Goal: Transaction & Acquisition: Purchase product/service

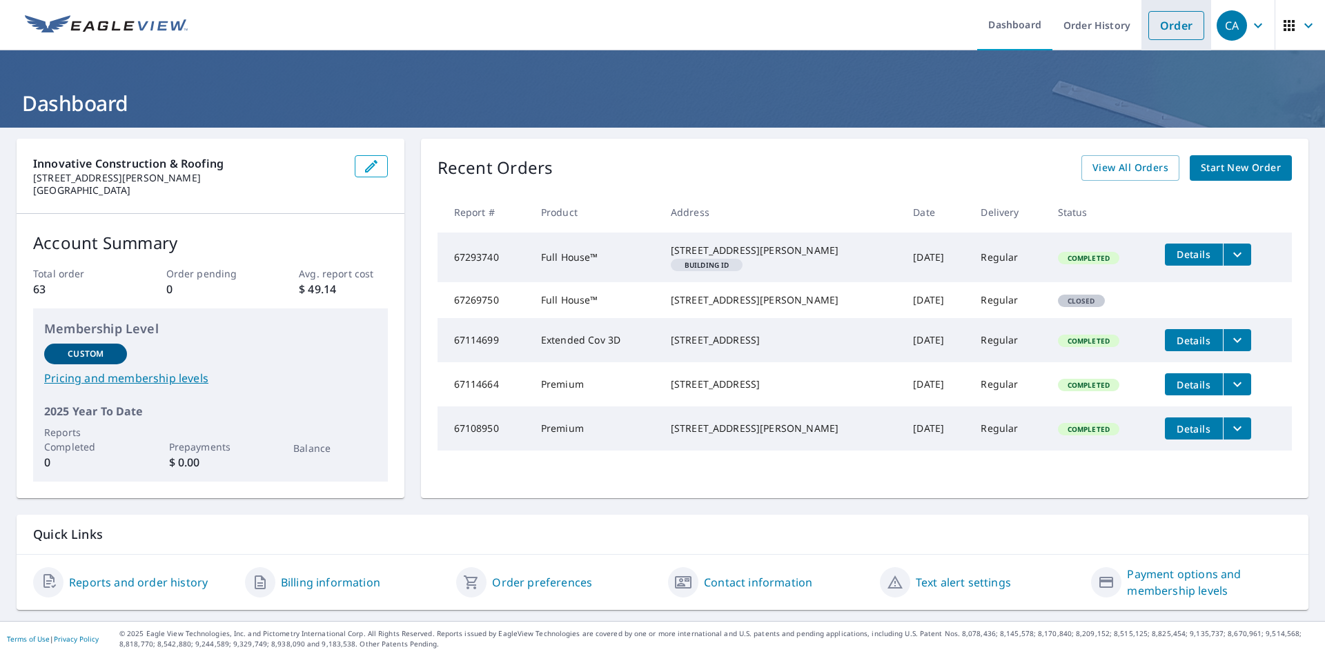
click at [1157, 38] on link "Order" at bounding box center [1176, 25] width 56 height 29
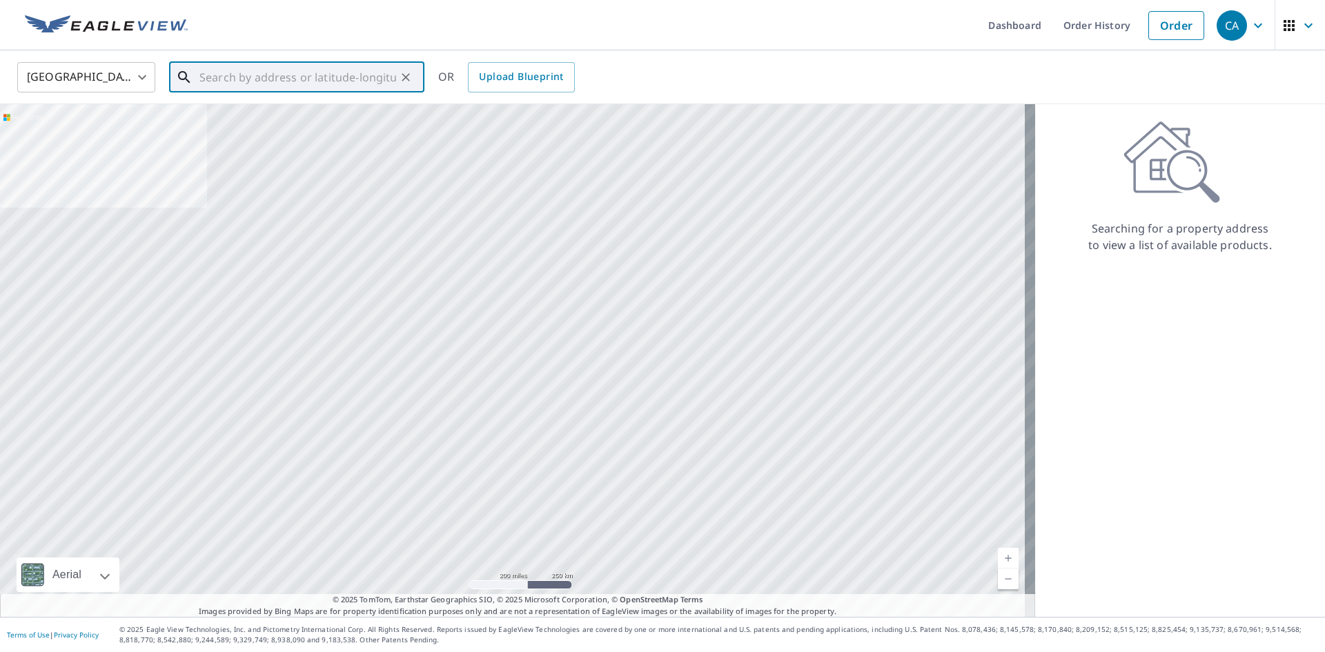
click at [367, 72] on input "text" at bounding box center [297, 77] width 197 height 39
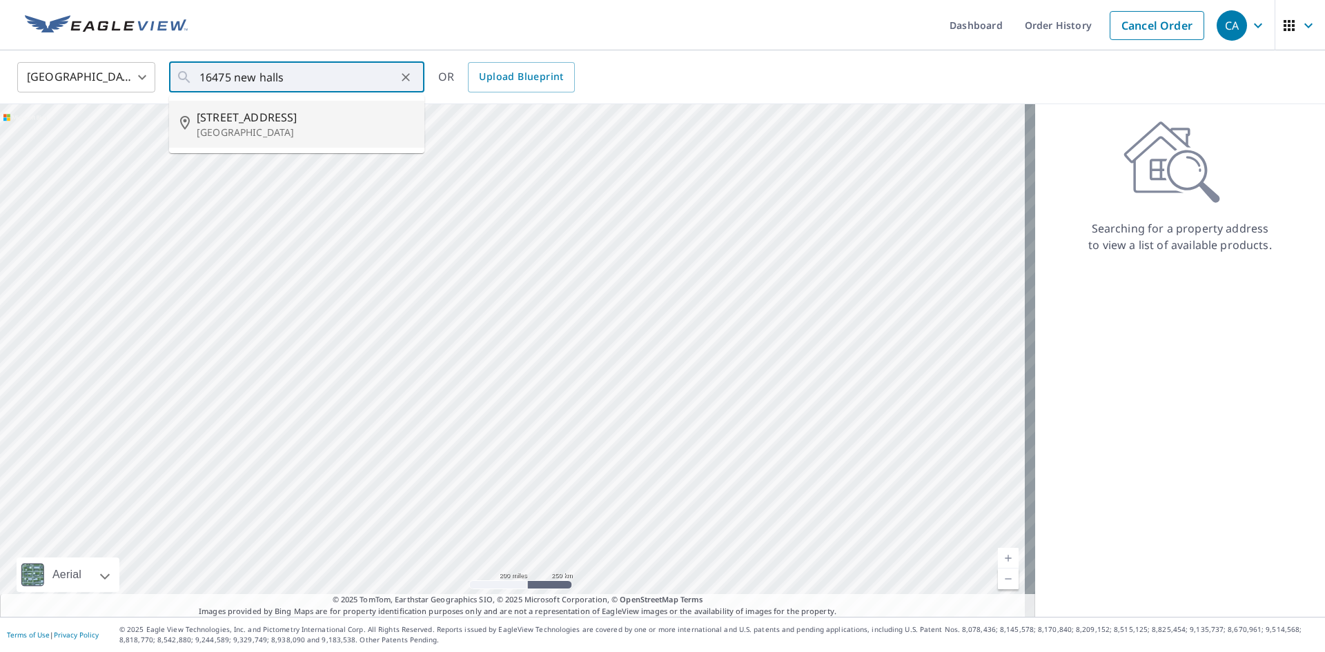
type input "[STREET_ADDRESS]"
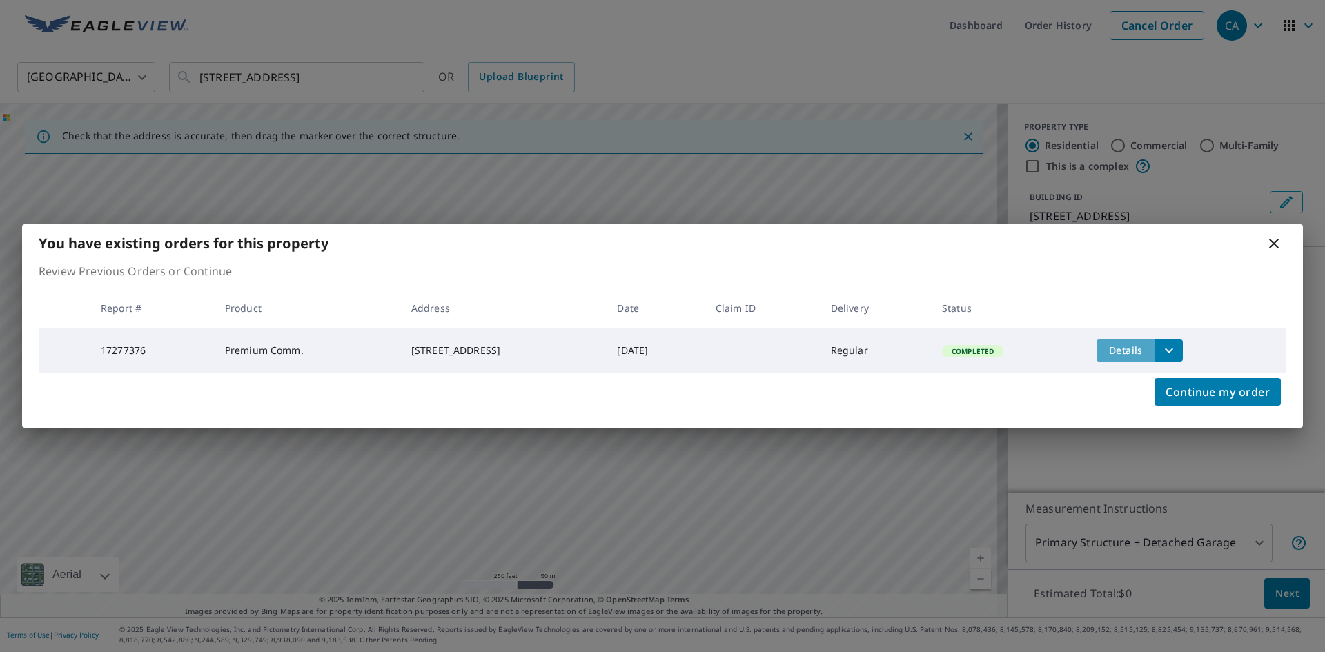
click at [1146, 346] on span "Details" at bounding box center [1125, 350] width 41 height 13
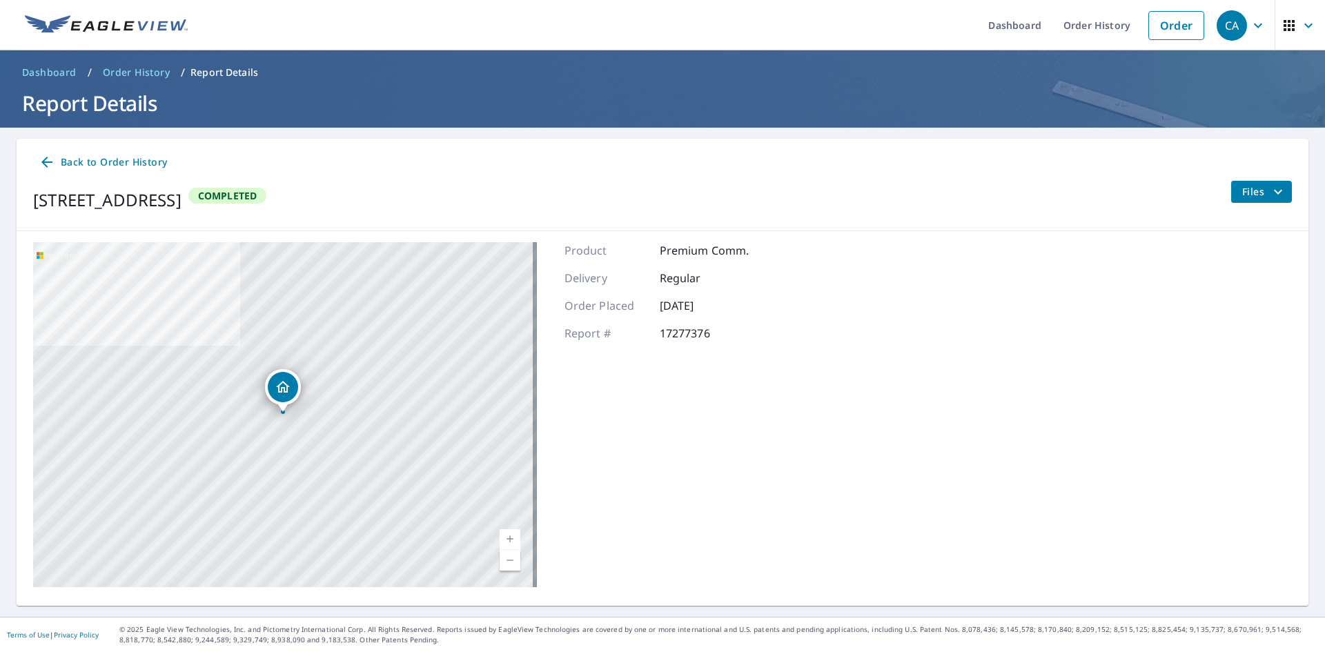
click at [1242, 197] on span "Files" at bounding box center [1264, 192] width 44 height 17
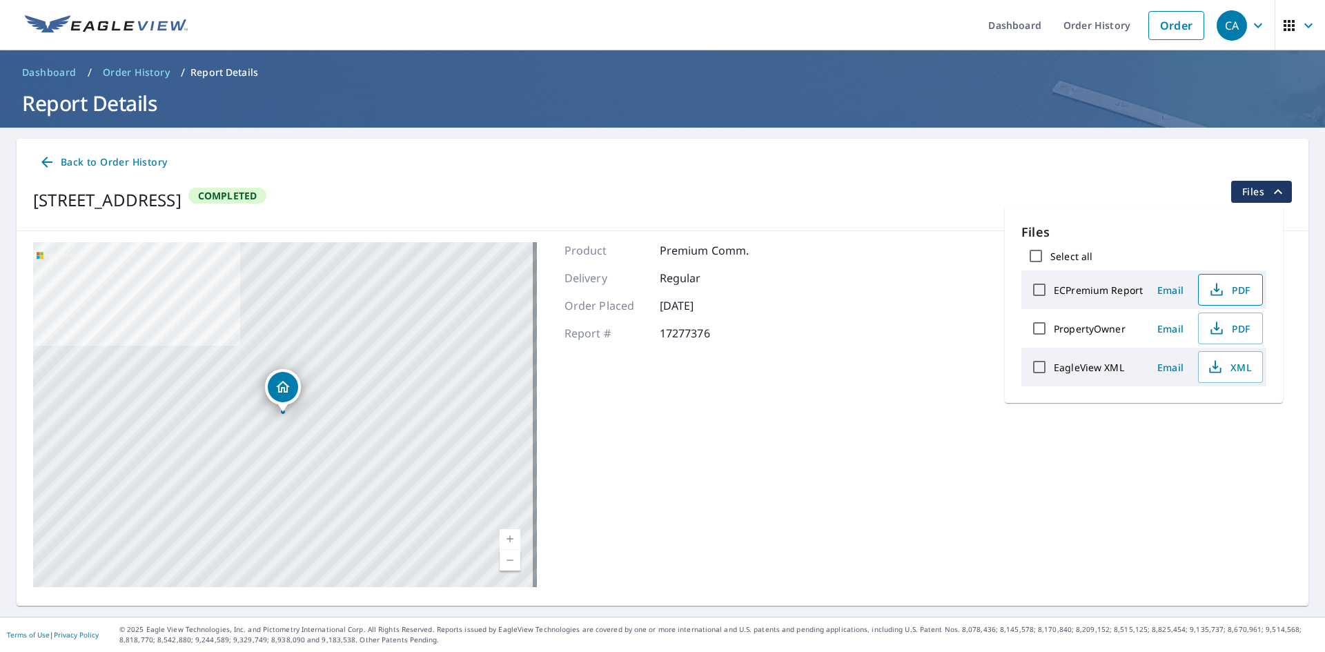
click at [1223, 290] on span "PDF" at bounding box center [1229, 290] width 44 height 17
click at [1180, 24] on link "Order" at bounding box center [1176, 25] width 56 height 29
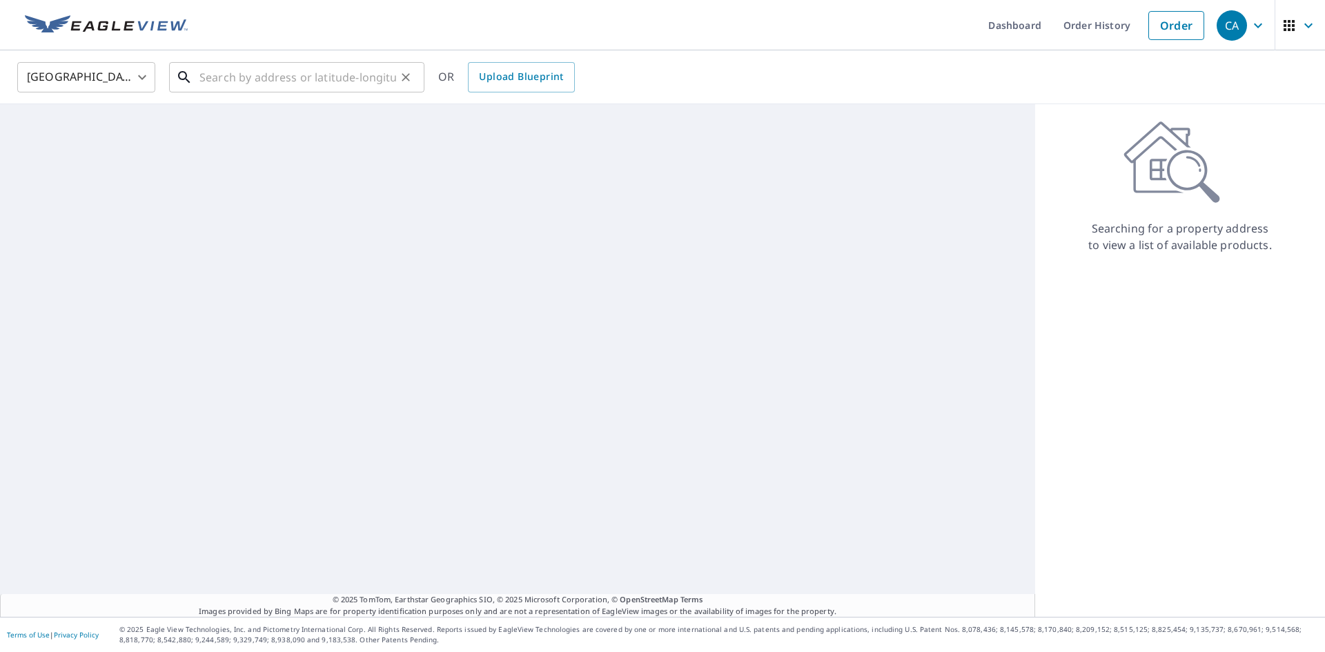
click at [282, 71] on input "text" at bounding box center [297, 77] width 197 height 39
type input "s"
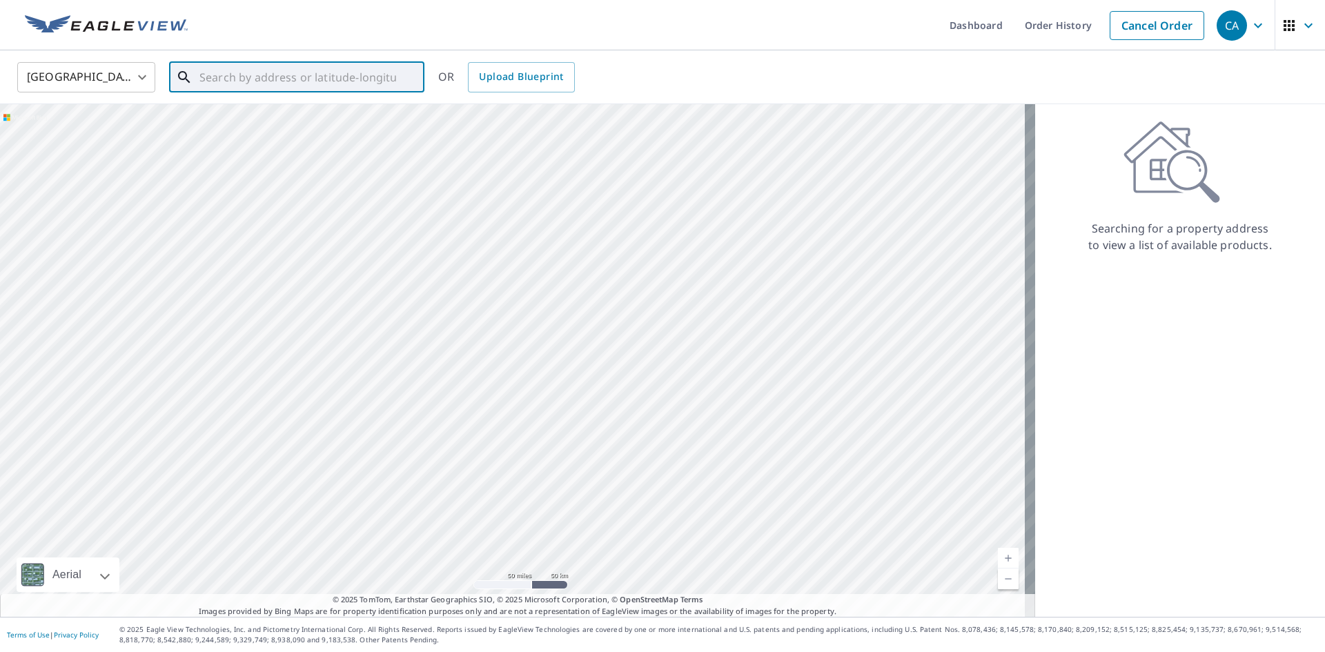
click at [651, 251] on div at bounding box center [517, 360] width 1035 height 513
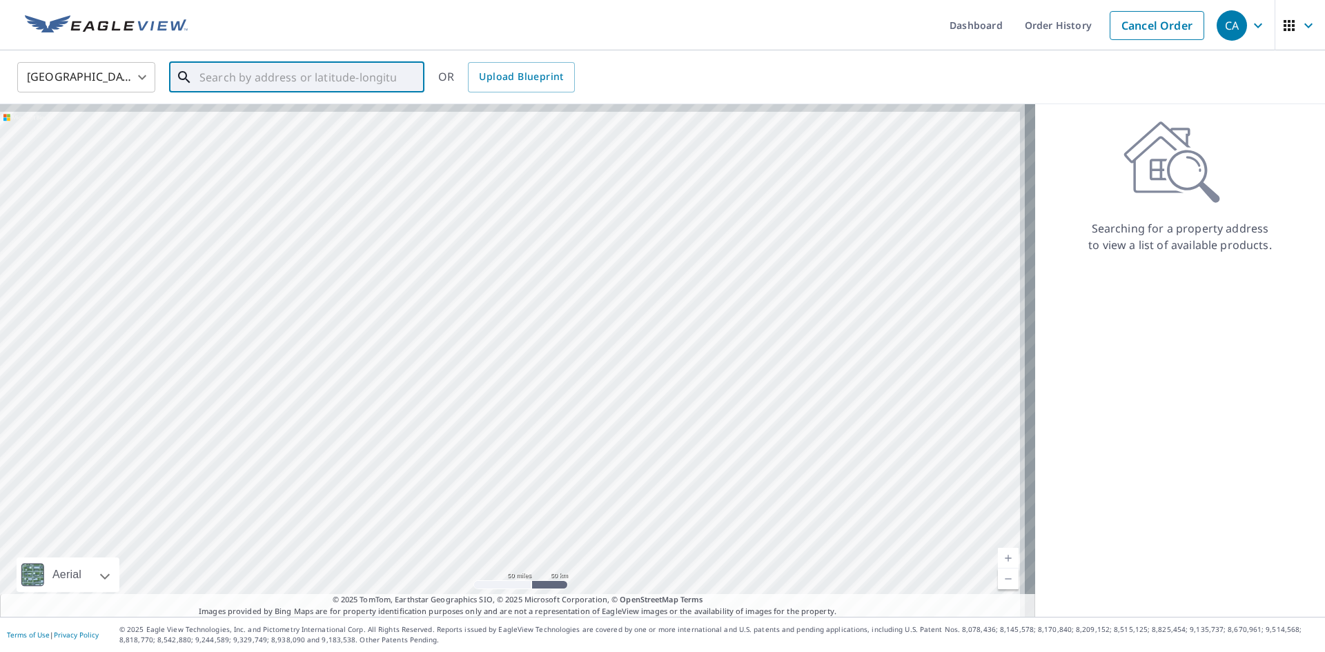
drag, startPoint x: 599, startPoint y: 290, endPoint x: 595, endPoint y: 297, distance: 7.7
click at [596, 296] on div at bounding box center [517, 360] width 1035 height 513
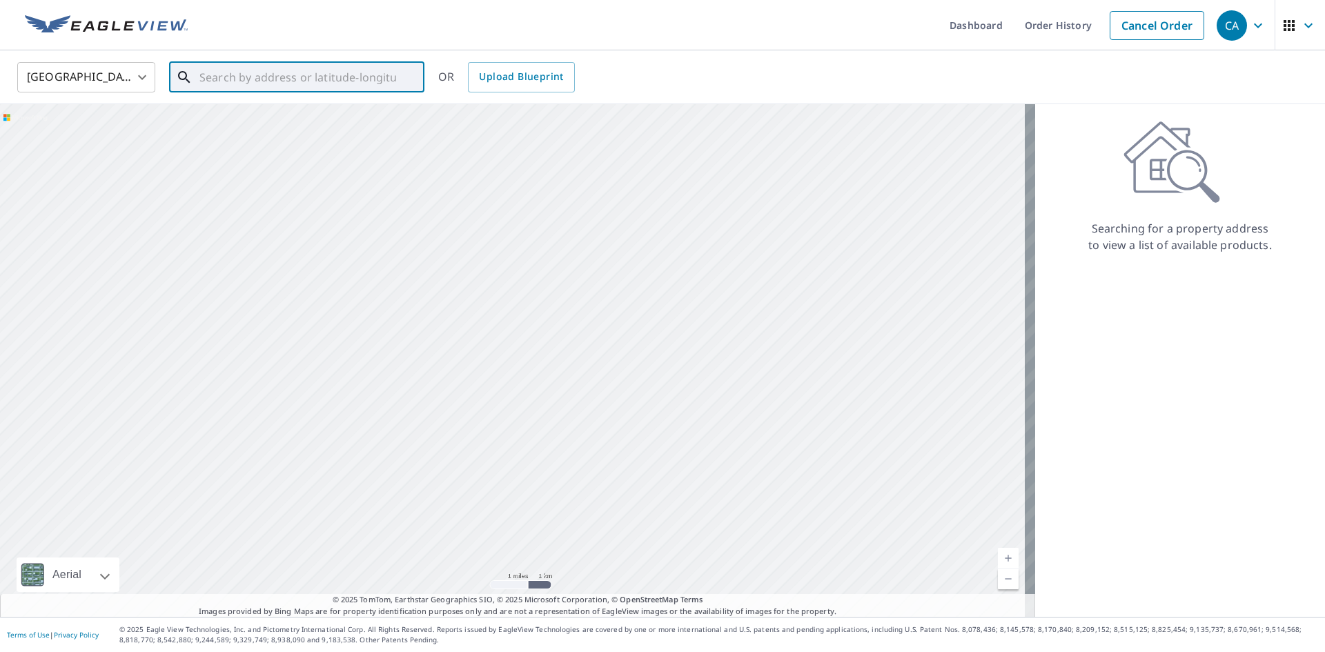
drag, startPoint x: 631, startPoint y: 317, endPoint x: 562, endPoint y: 319, distance: 69.7
click at [562, 319] on div at bounding box center [517, 360] width 1035 height 513
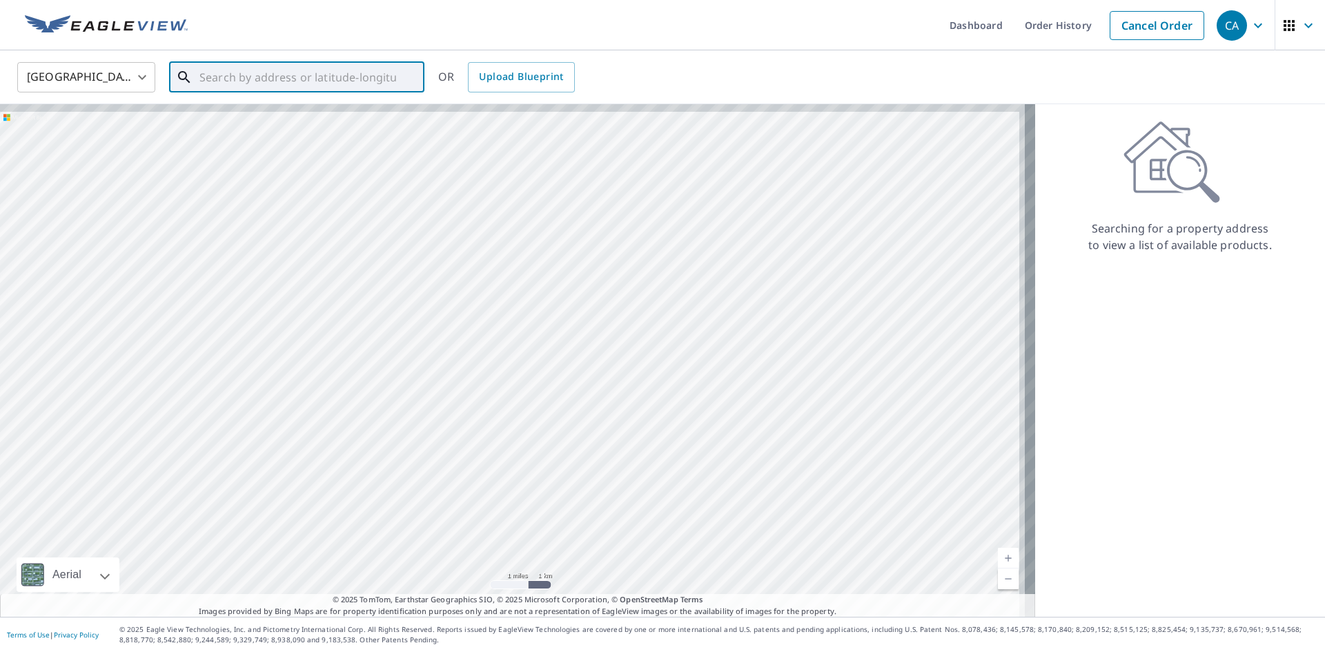
drag, startPoint x: 747, startPoint y: 215, endPoint x: 549, endPoint y: 334, distance: 230.3
click at [549, 334] on div at bounding box center [517, 360] width 1035 height 513
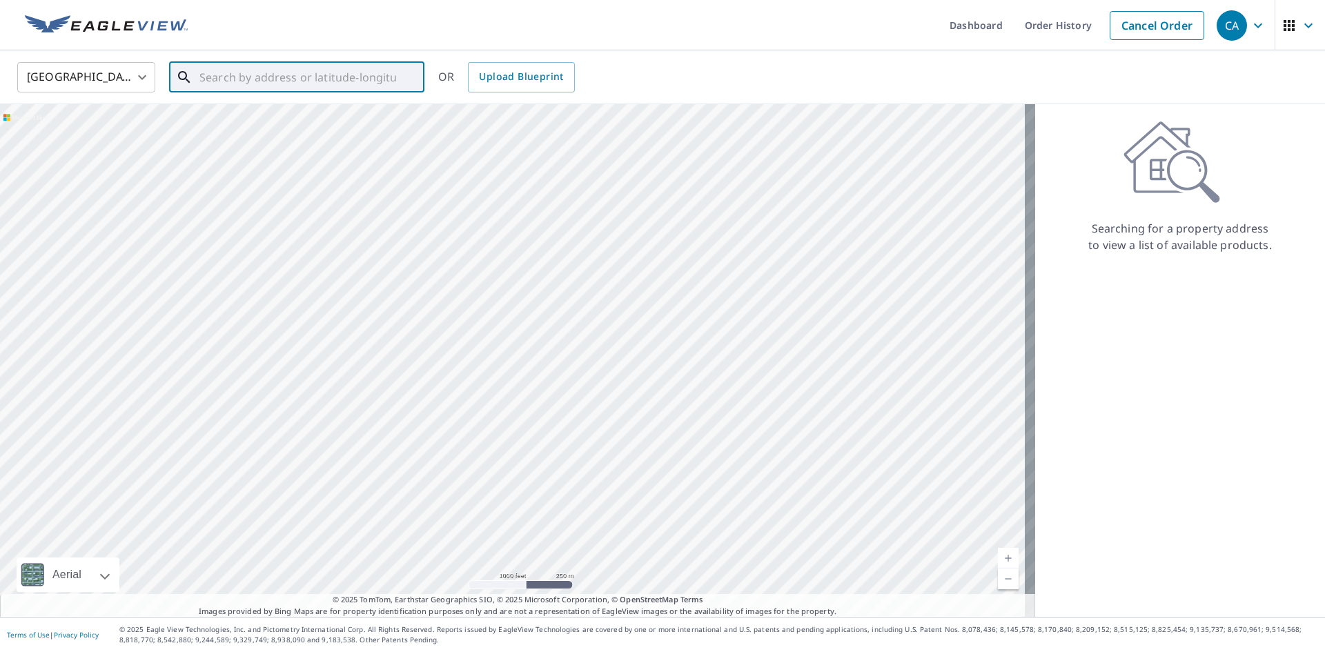
drag, startPoint x: 466, startPoint y: 213, endPoint x: 514, endPoint y: 348, distance: 144.0
click at [509, 303] on div at bounding box center [517, 360] width 1035 height 513
drag, startPoint x: 536, startPoint y: 359, endPoint x: 545, endPoint y: 397, distance: 39.7
click at [546, 399] on div at bounding box center [517, 360] width 1035 height 513
drag, startPoint x: 515, startPoint y: 341, endPoint x: 434, endPoint y: 121, distance: 234.0
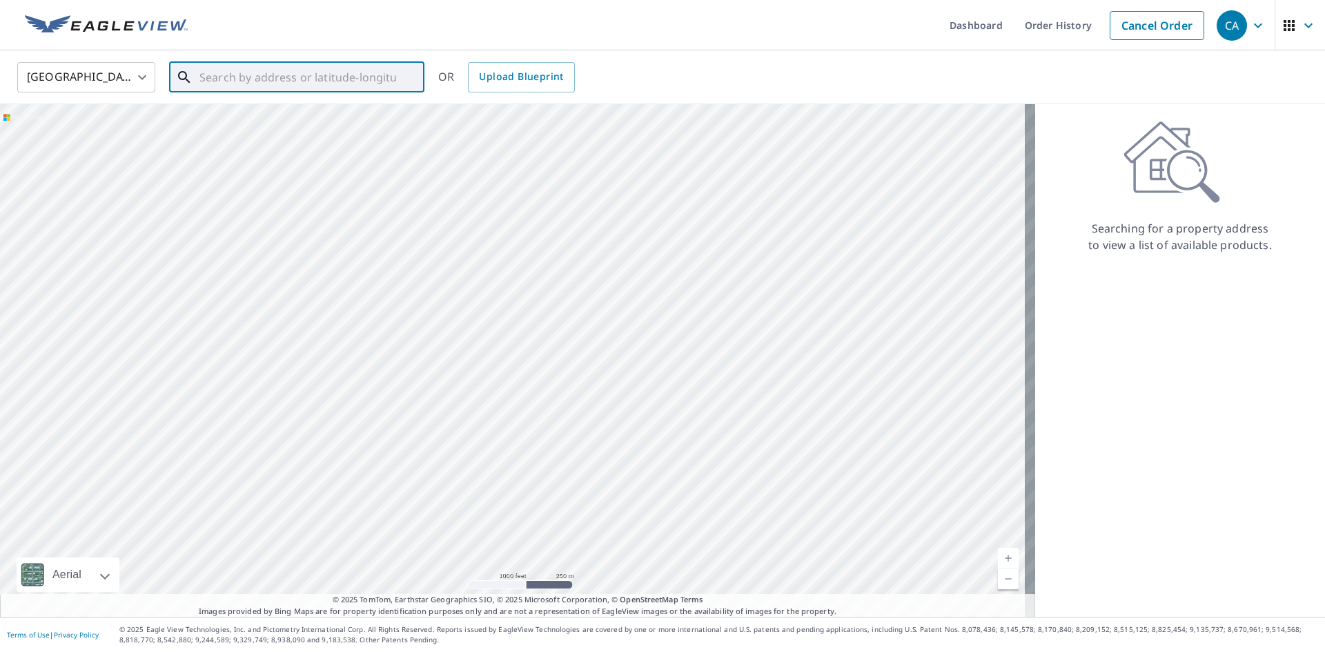
click at [434, 121] on div at bounding box center [517, 360] width 1035 height 513
drag, startPoint x: 479, startPoint y: 137, endPoint x: 494, endPoint y: 375, distance: 239.2
click at [494, 375] on div at bounding box center [517, 360] width 1035 height 513
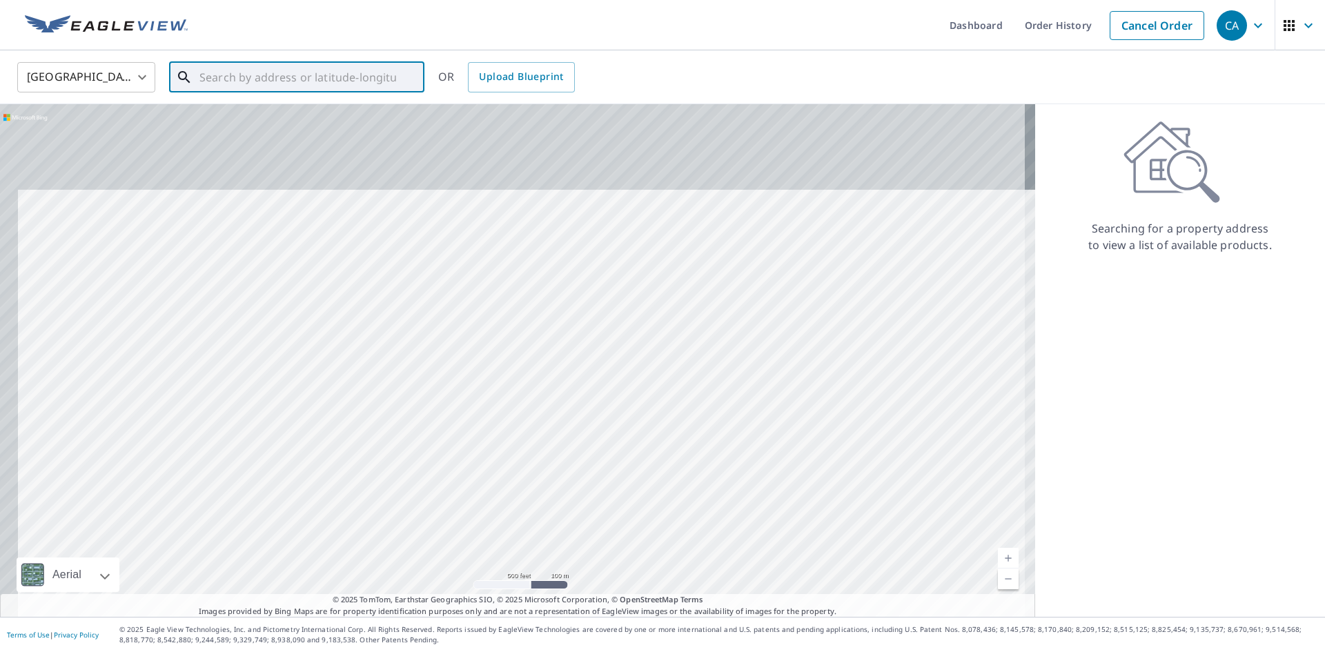
drag, startPoint x: 444, startPoint y: 290, endPoint x: 466, endPoint y: 348, distance: 62.0
click at [466, 348] on div at bounding box center [517, 360] width 1035 height 513
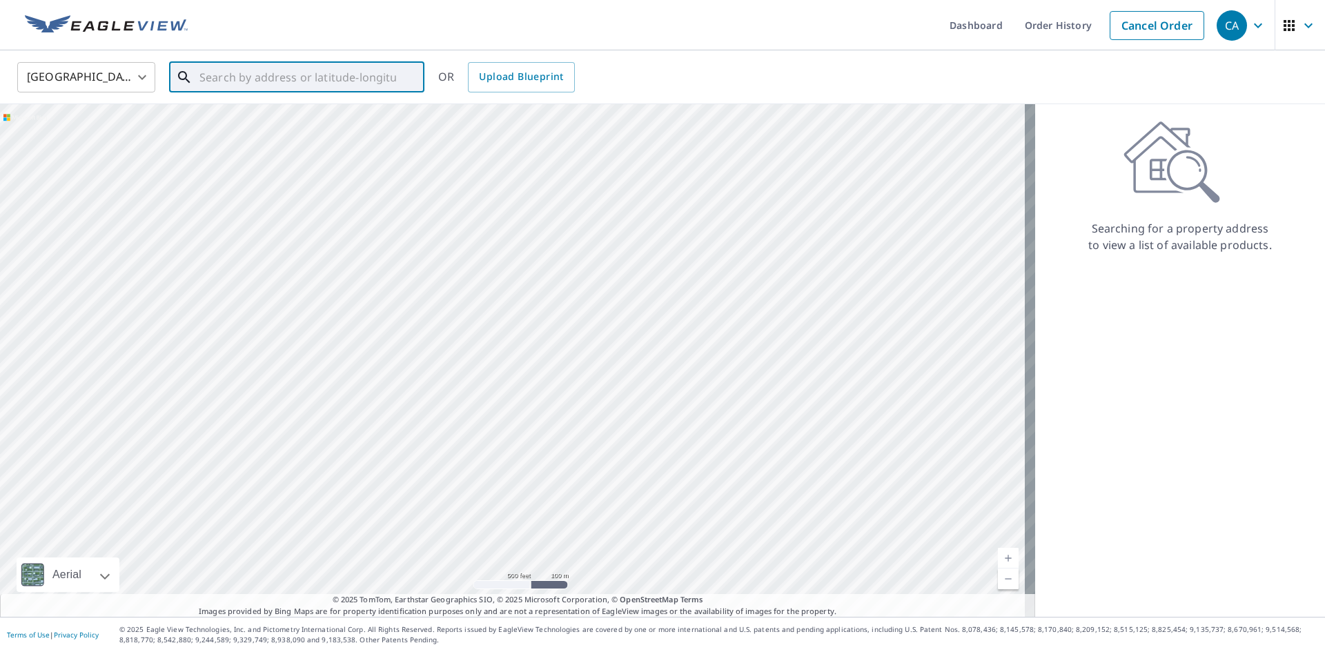
drag, startPoint x: 428, startPoint y: 220, endPoint x: 453, endPoint y: 273, distance: 58.0
click at [453, 273] on div at bounding box center [517, 360] width 1035 height 513
click at [493, 229] on div at bounding box center [517, 360] width 1035 height 513
click at [294, 109] on span "[STREET_ADDRESS]" at bounding box center [305, 117] width 217 height 17
type input "[STREET_ADDRESS]"
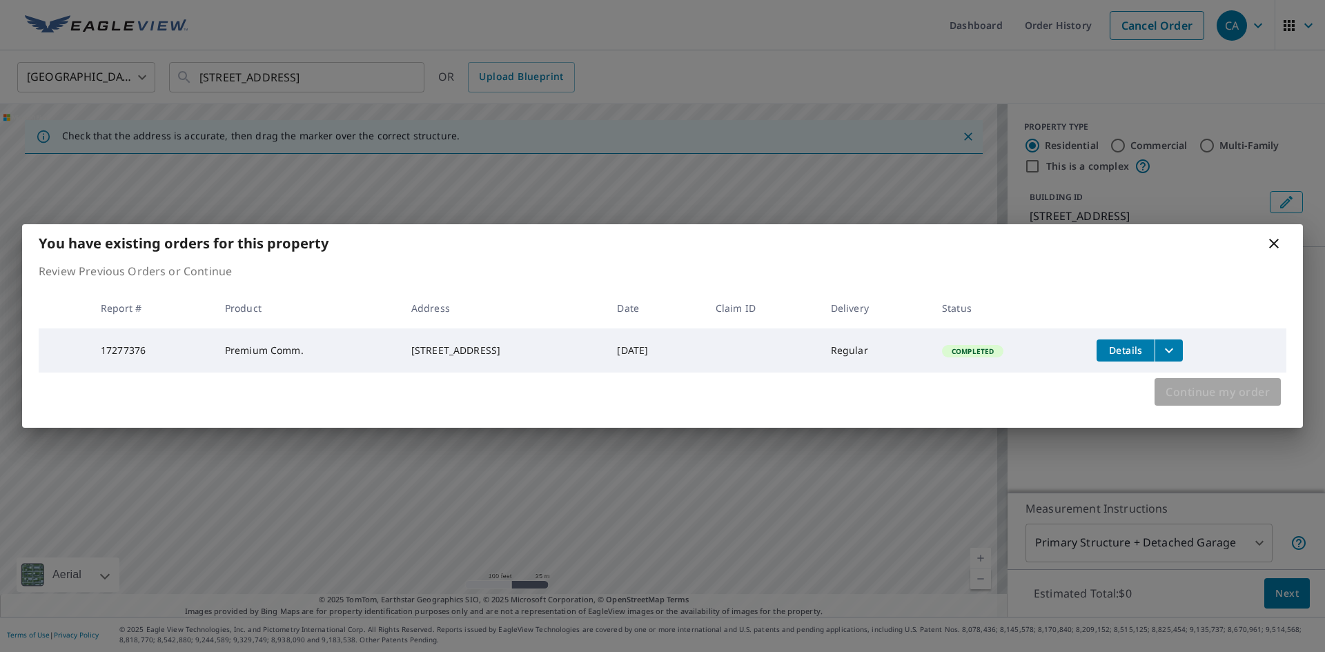
click at [1205, 397] on span "Continue my order" at bounding box center [1217, 391] width 104 height 19
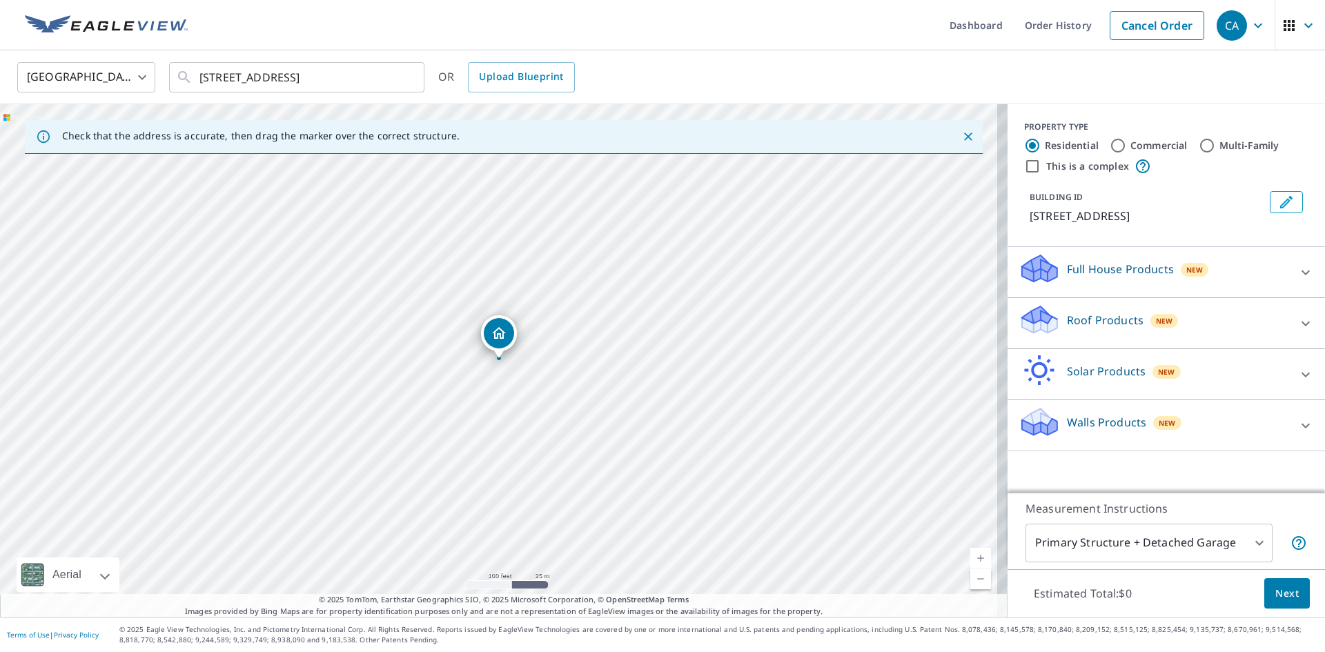
click at [1138, 343] on div "Roof Products New" at bounding box center [1153, 323] width 270 height 39
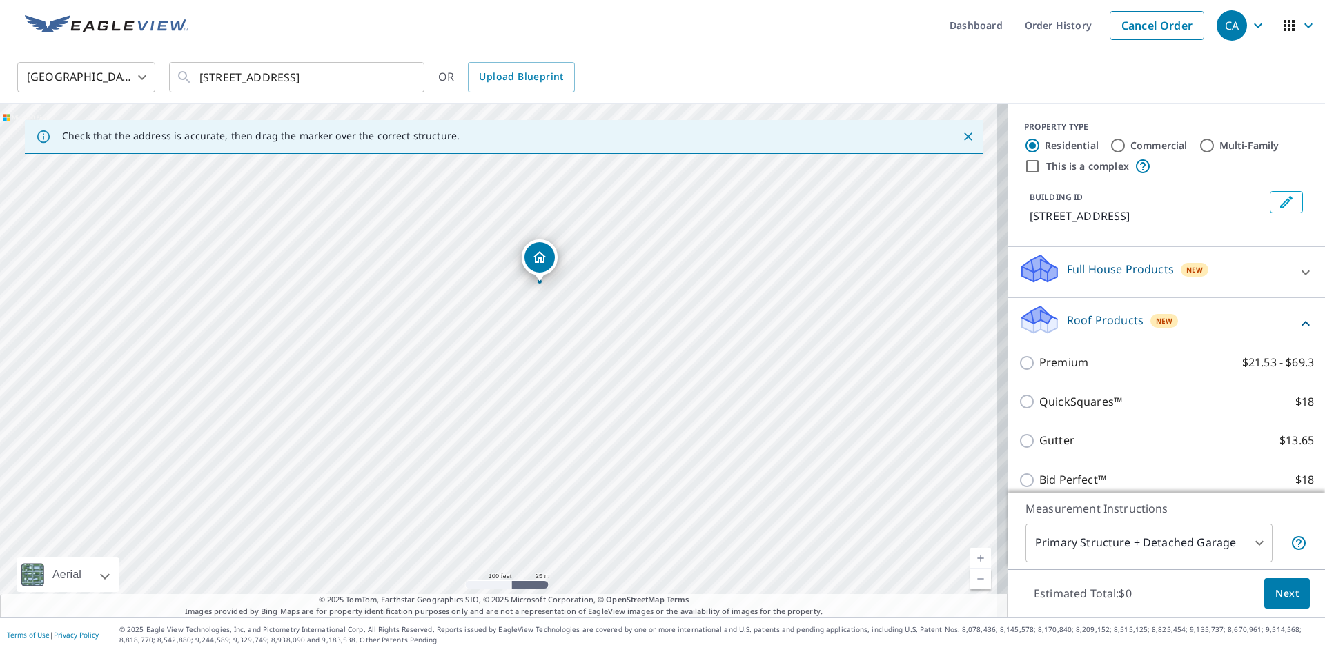
drag, startPoint x: 497, startPoint y: 357, endPoint x: 538, endPoint y: 280, distance: 86.7
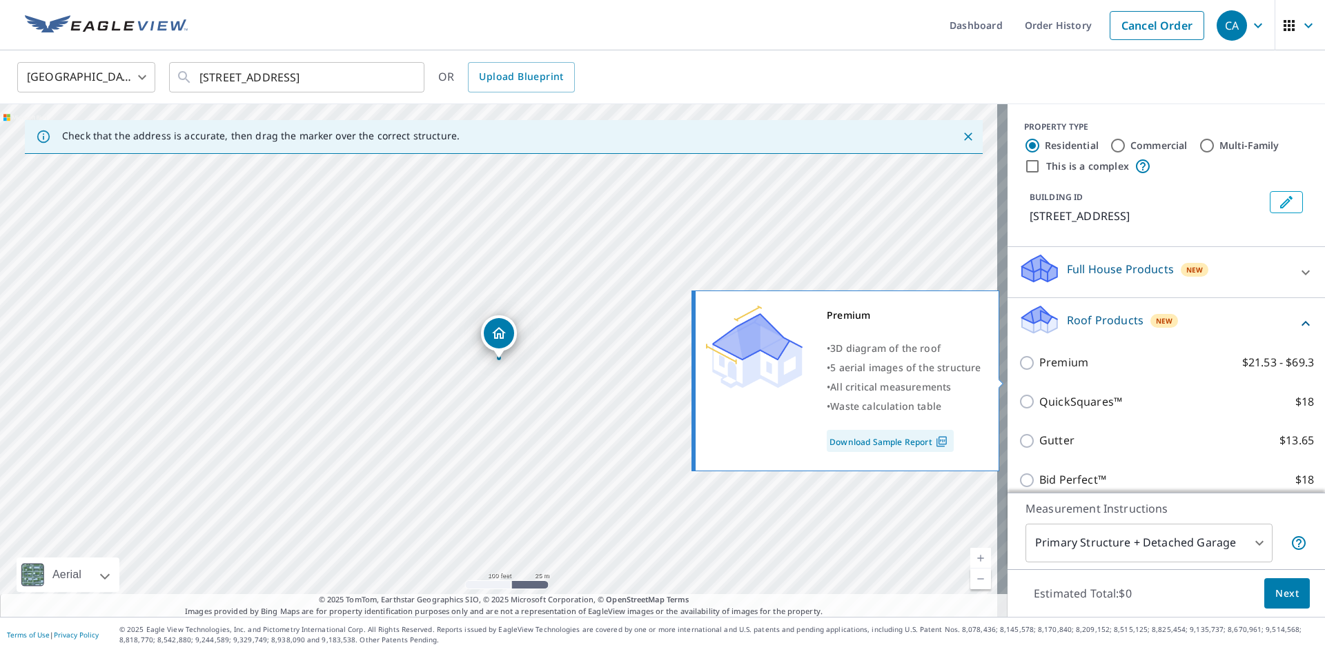
click at [1018, 371] on input "Premium $21.53 - $69.3" at bounding box center [1028, 363] width 21 height 17
checkbox input "true"
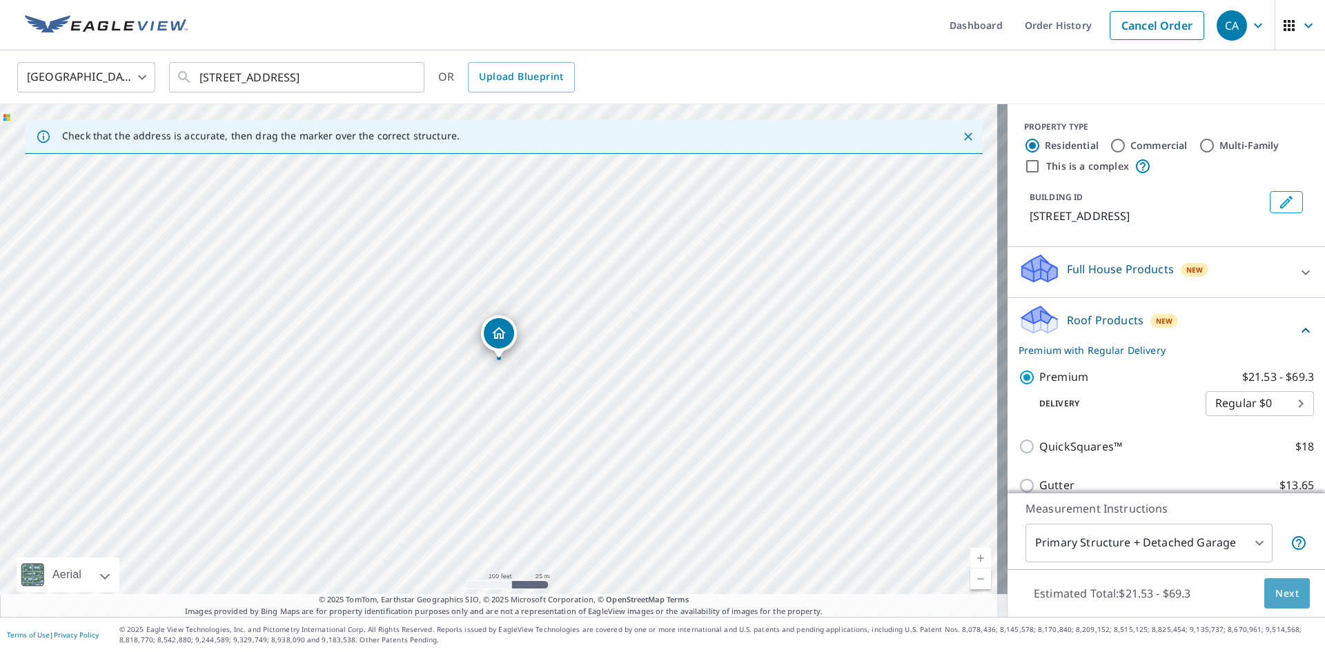
click at [1287, 602] on button "Next" at bounding box center [1287, 593] width 46 height 31
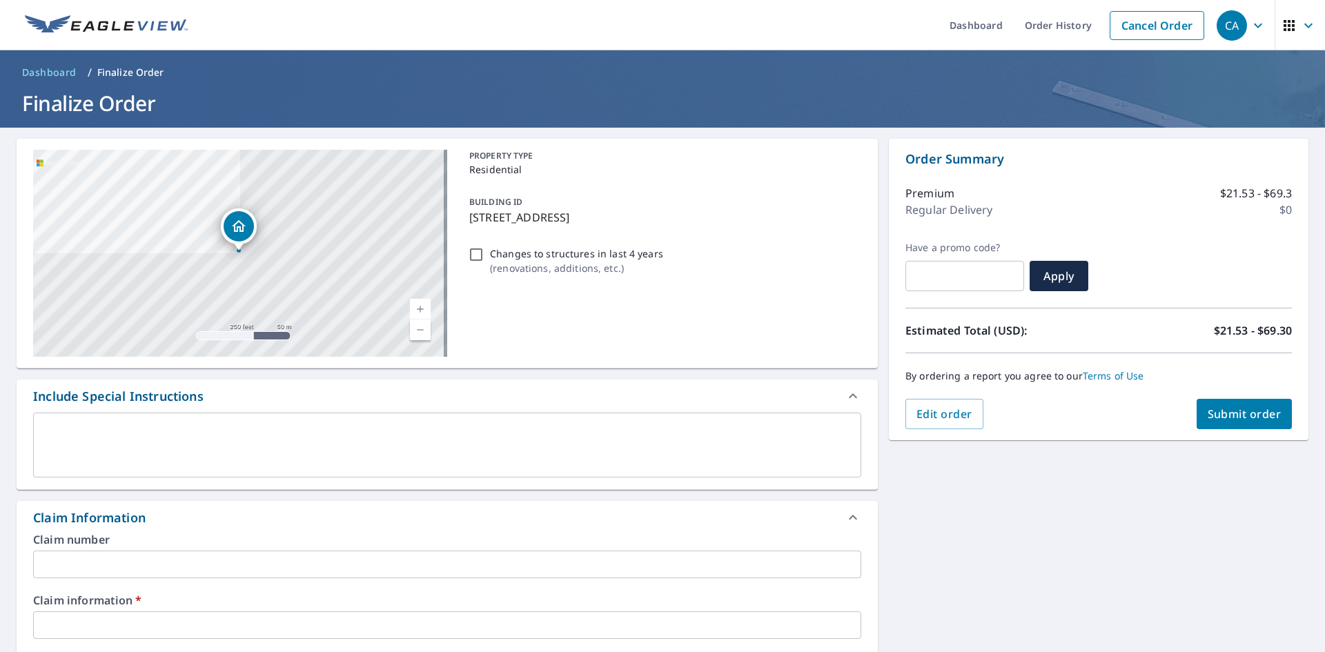
scroll to position [138, 0]
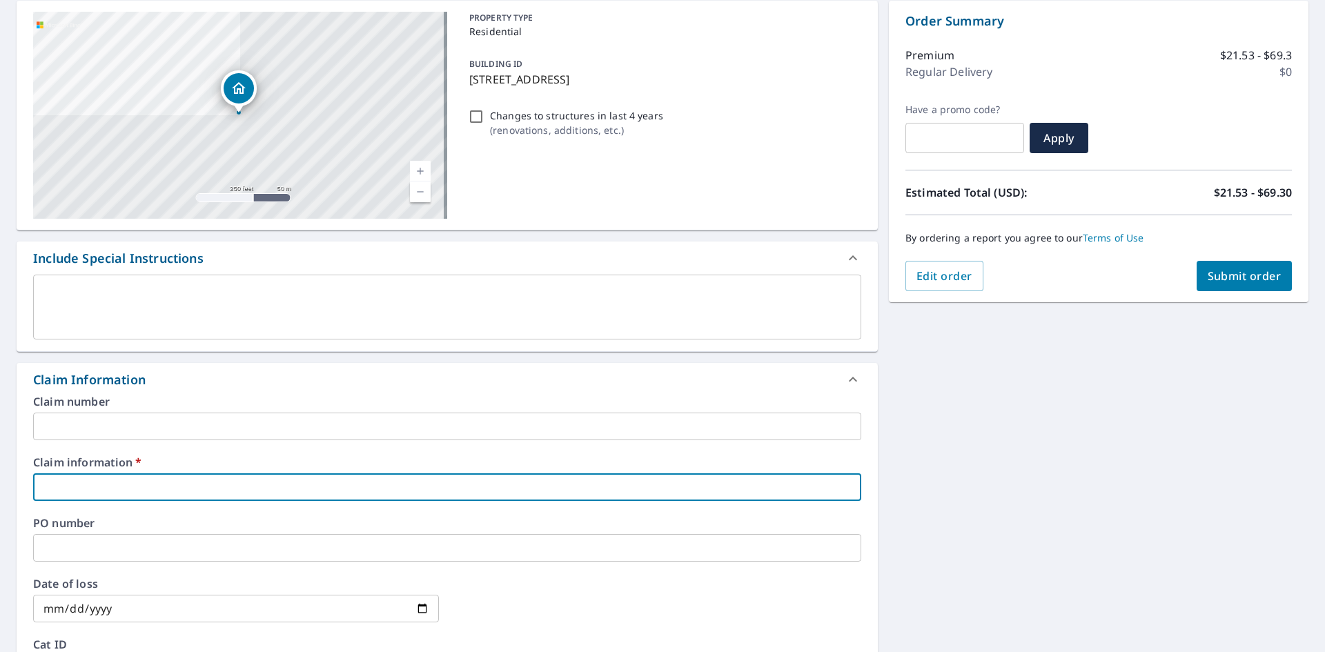
click at [258, 477] on input "text" at bounding box center [447, 487] width 828 height 28
type input "S"
checkbox input "true"
type input "ST"
checkbox input "true"
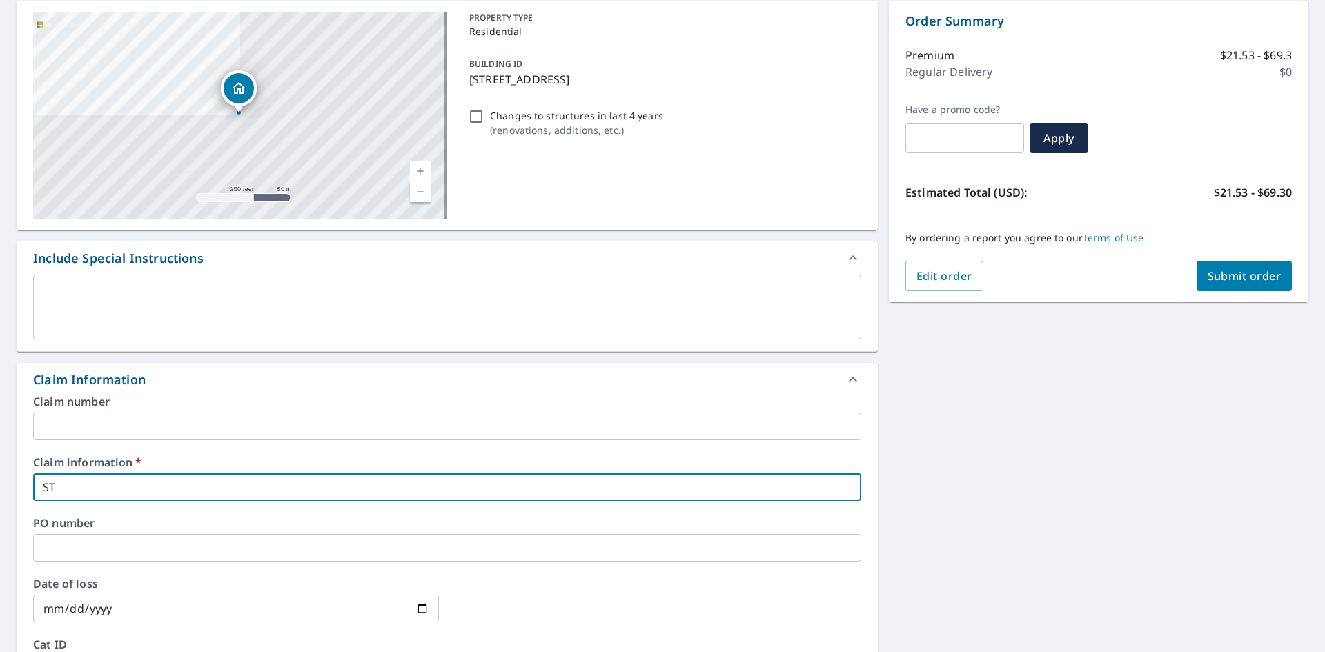
type input "ST"
checkbox input "true"
type input "ST N"
checkbox input "true"
type input "ST"
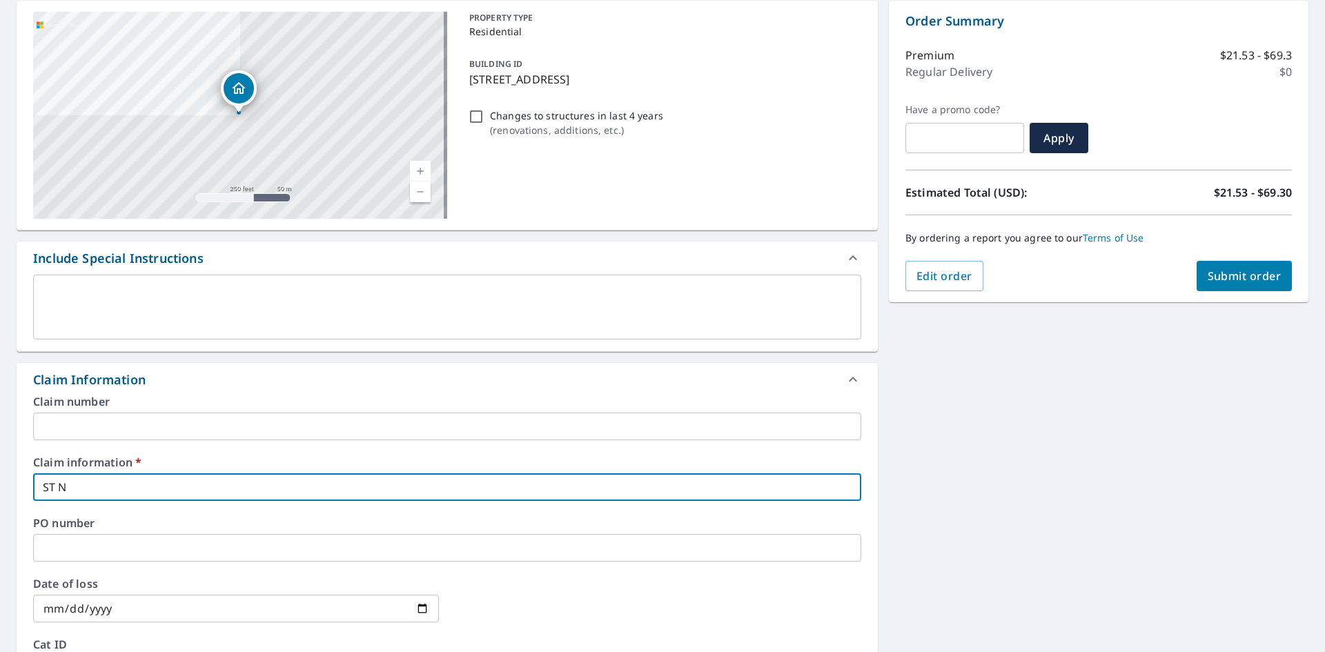
checkbox input "true"
type input "ST"
checkbox input "true"
type input "S"
checkbox input "true"
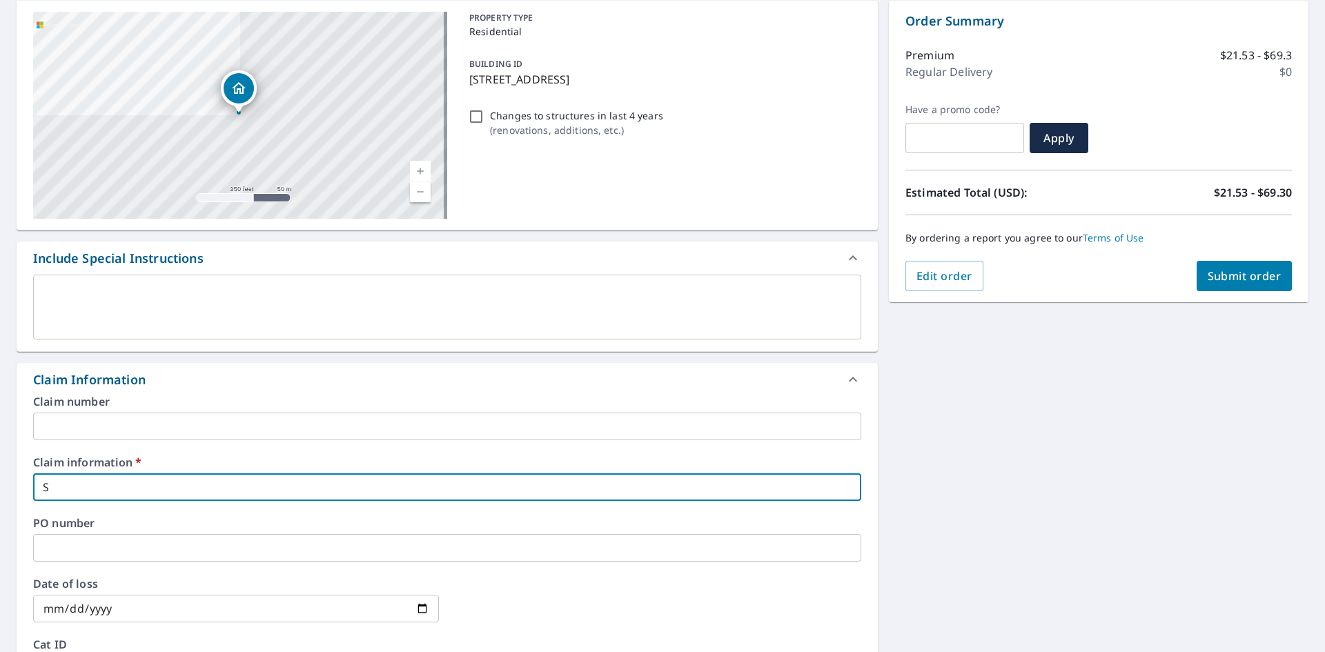
type input "St"
checkbox input "true"
type input "St"
checkbox input "true"
type input "St N"
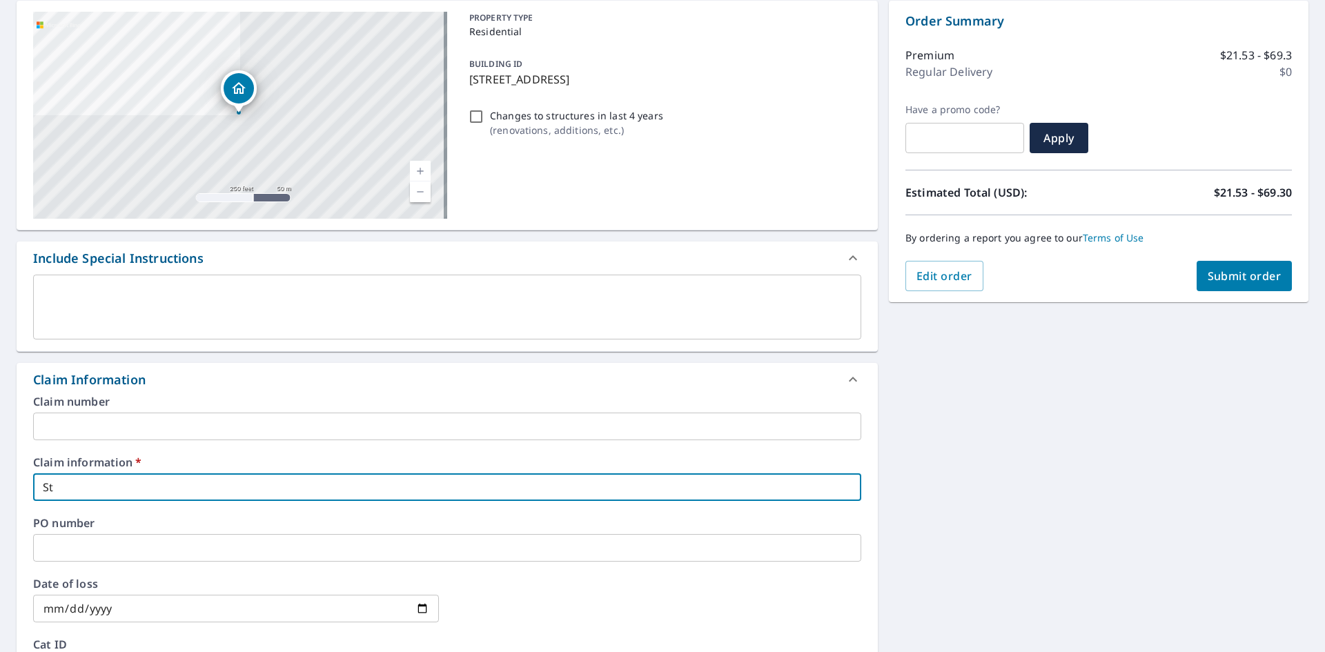
checkbox input "true"
type input "St No"
checkbox input "true"
type input "[GEOGRAPHIC_DATA]"
checkbox input "true"
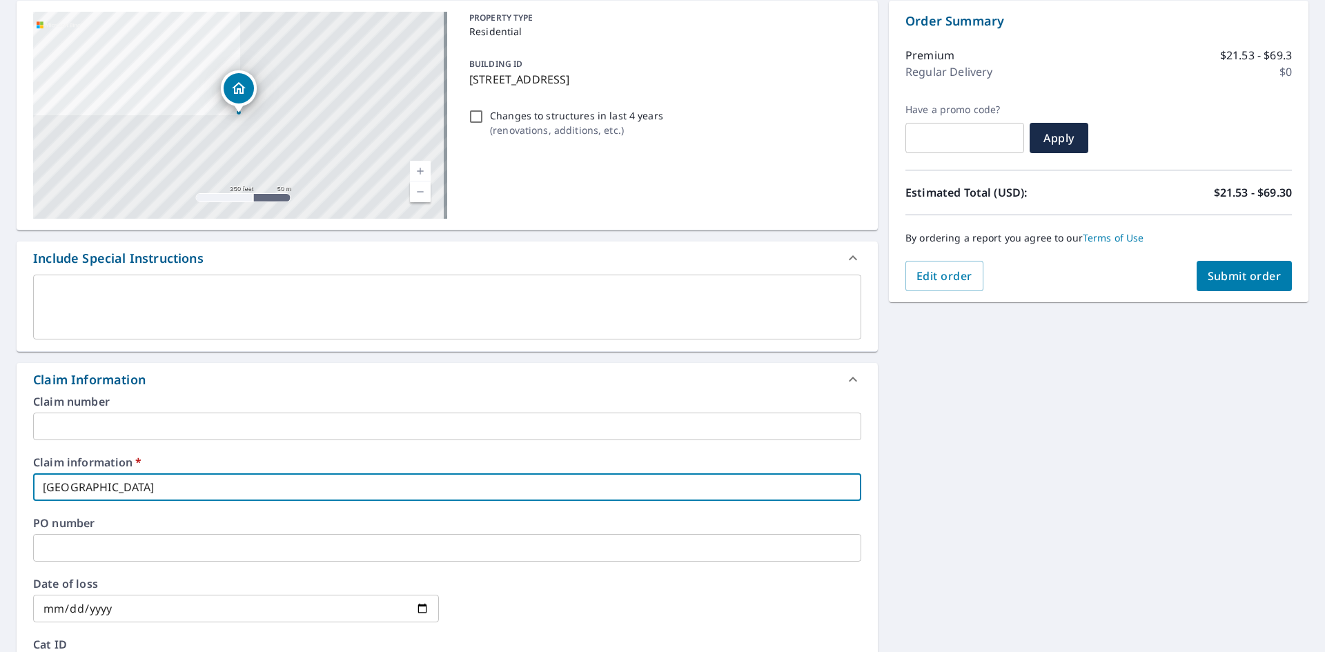
type input "St Nort"
checkbox input "true"
type input "St Nortb"
checkbox input "true"
type input "St Nortbe"
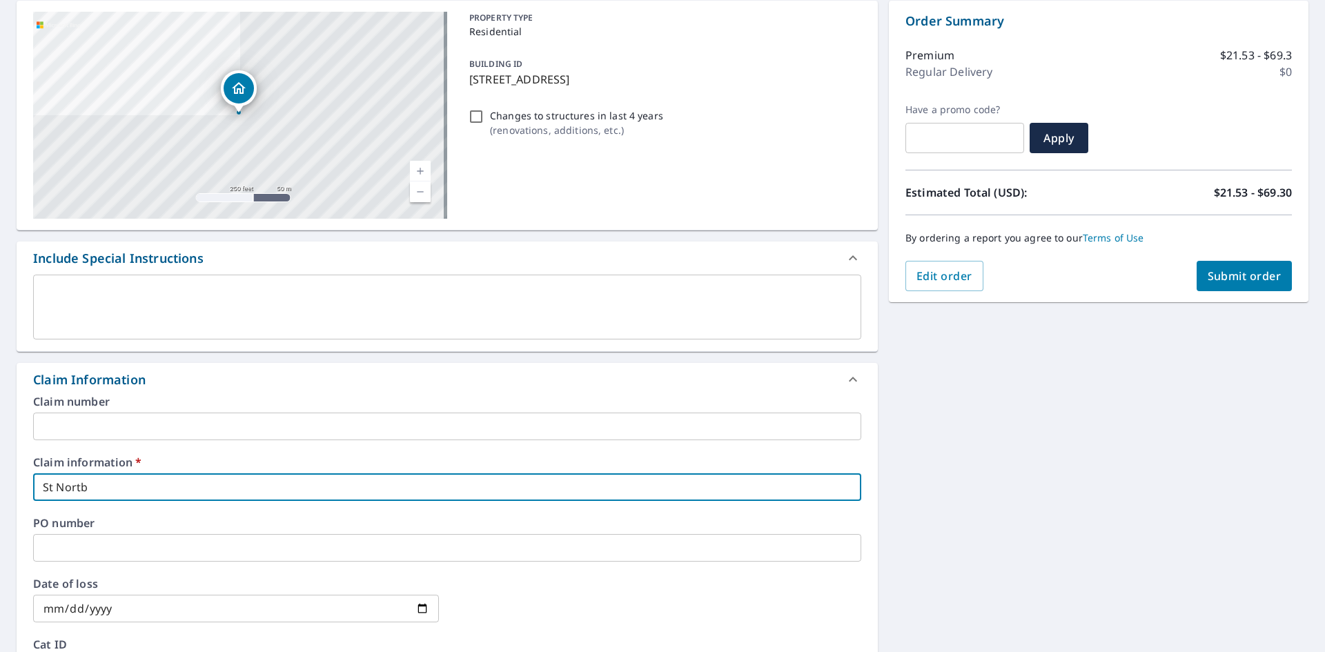
checkbox input "true"
type input "St Nortb"
checkbox input "true"
type input "St Nort"
checkbox input "true"
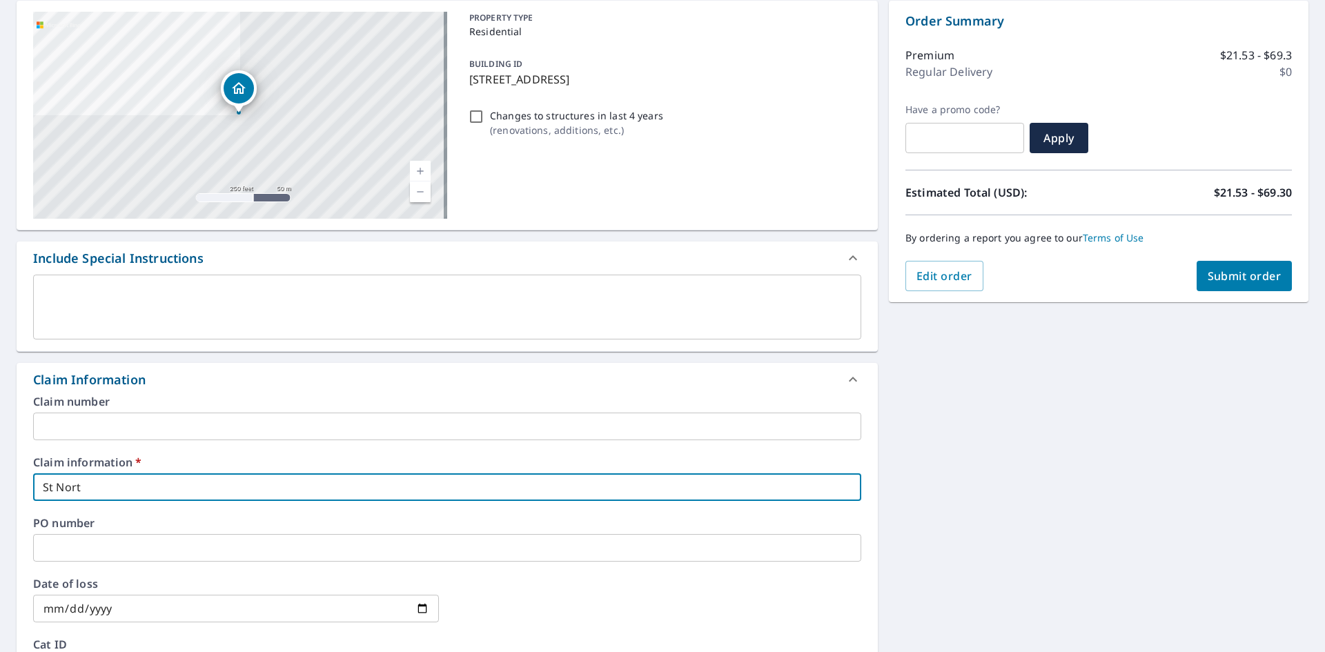
type input "[GEOGRAPHIC_DATA]"
checkbox input "true"
type input "St Nore"
checkbox input "true"
type input "[GEOGRAPHIC_DATA]"
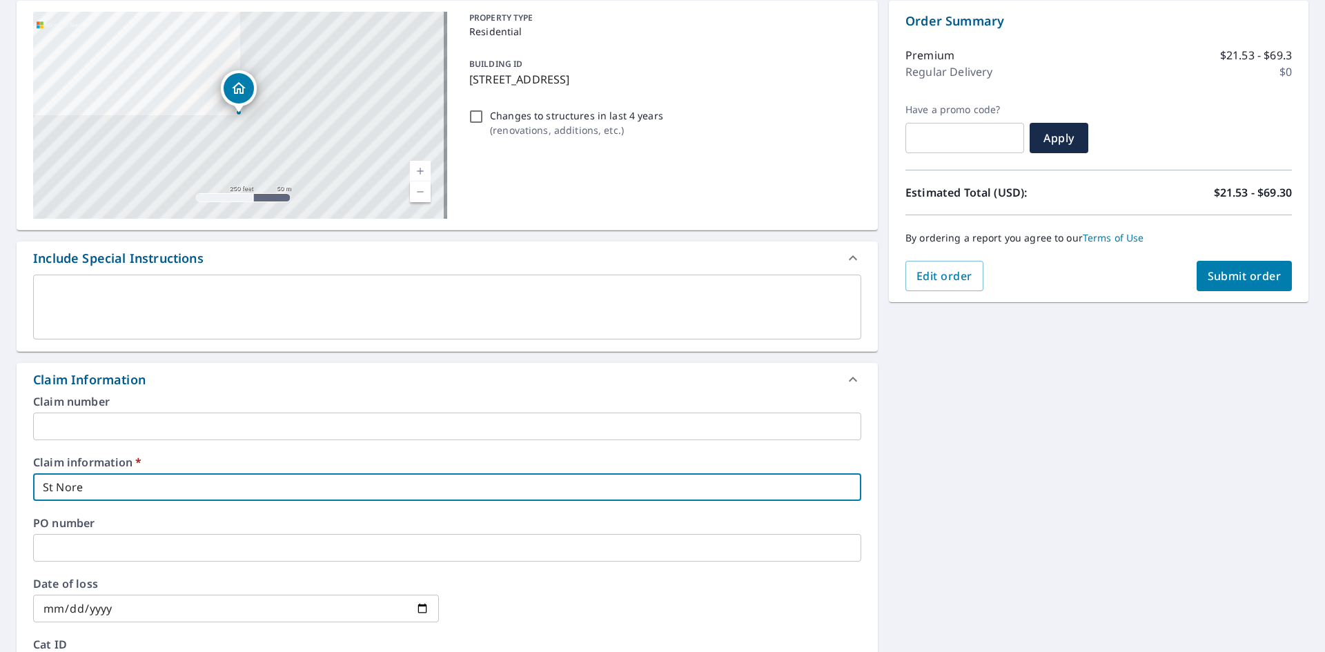
checkbox input "true"
type input "St [PERSON_NAME]"
checkbox input "true"
type input "St Norbe"
checkbox input "true"
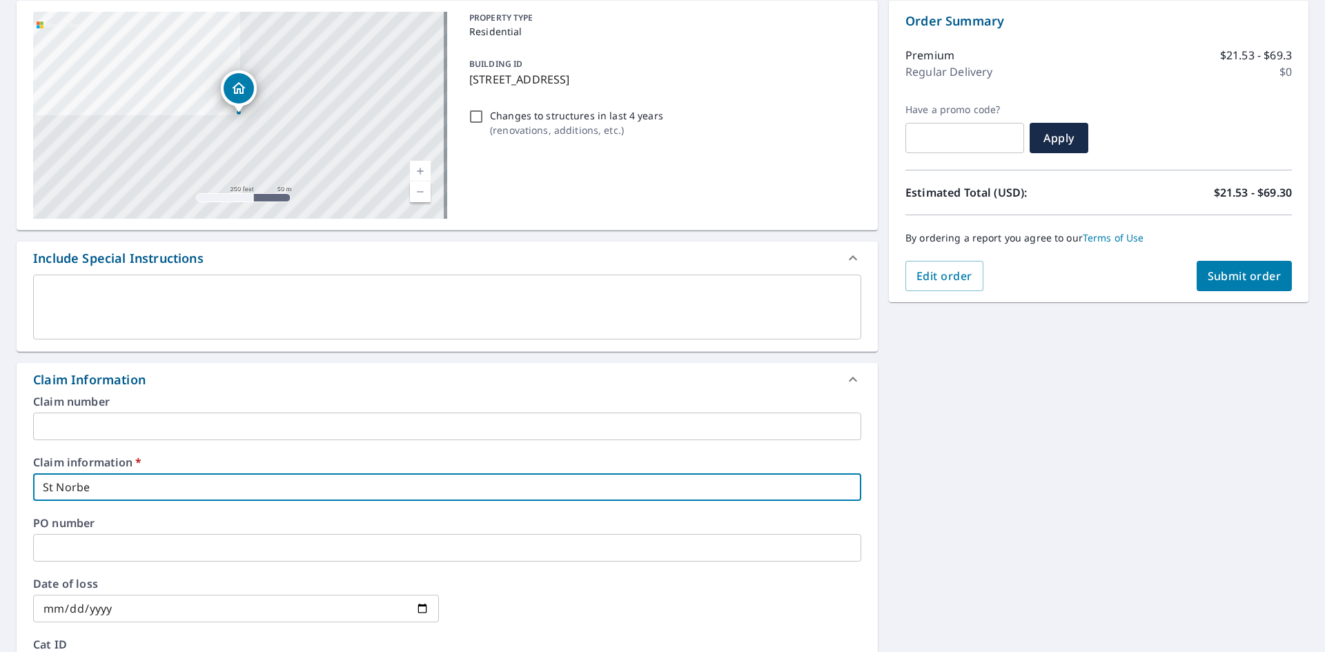
type input "St Norber"
checkbox input "true"
type input "St [PERSON_NAME]"
checkbox input "true"
type input "St [PERSON_NAME]"
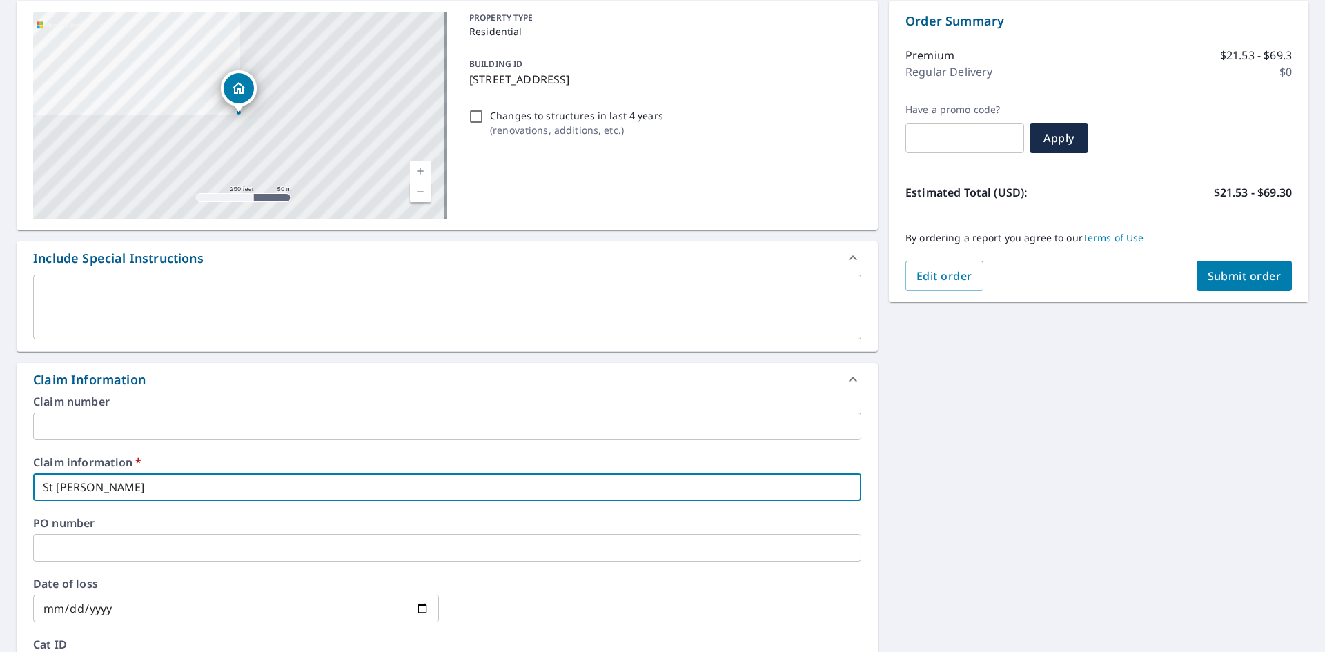
checkbox input "true"
type input "St [PERSON_NAME]"
checkbox input "true"
type input "St [PERSON_NAME] Bu"
checkbox input "true"
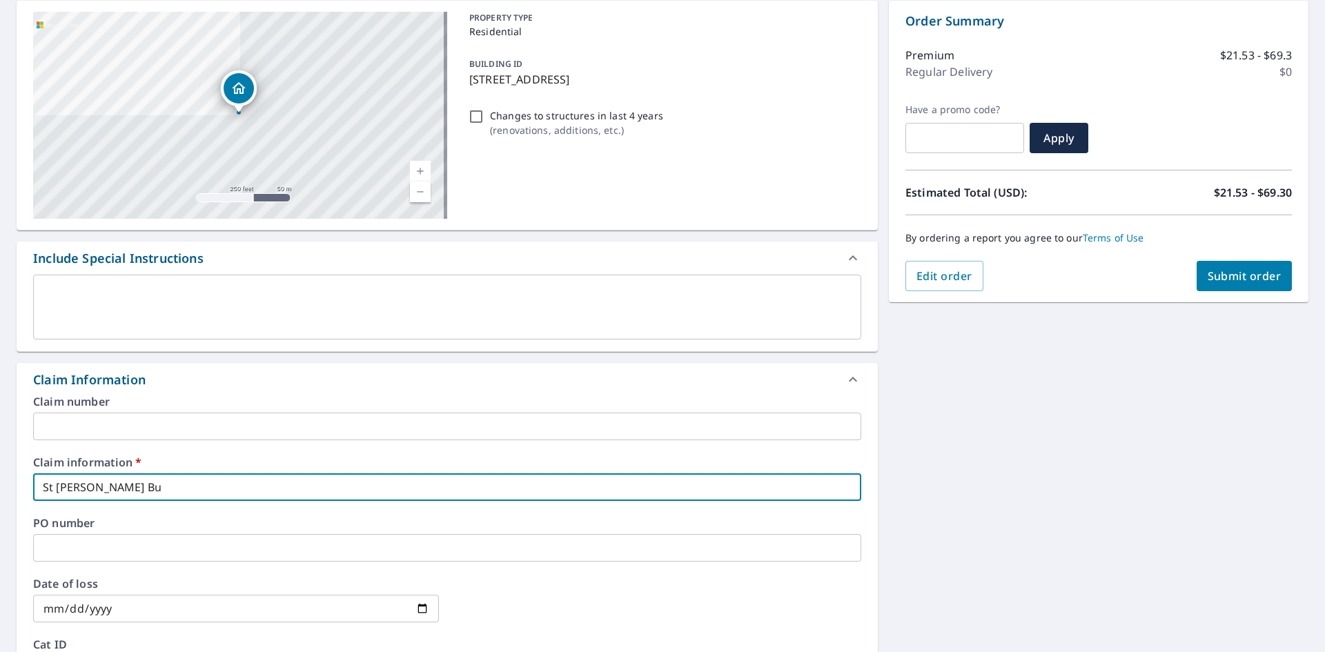
type input "St [PERSON_NAME] [PERSON_NAME]"
checkbox input "true"
type input "St [PERSON_NAME]"
checkbox input "true"
type input "St [PERSON_NAME]"
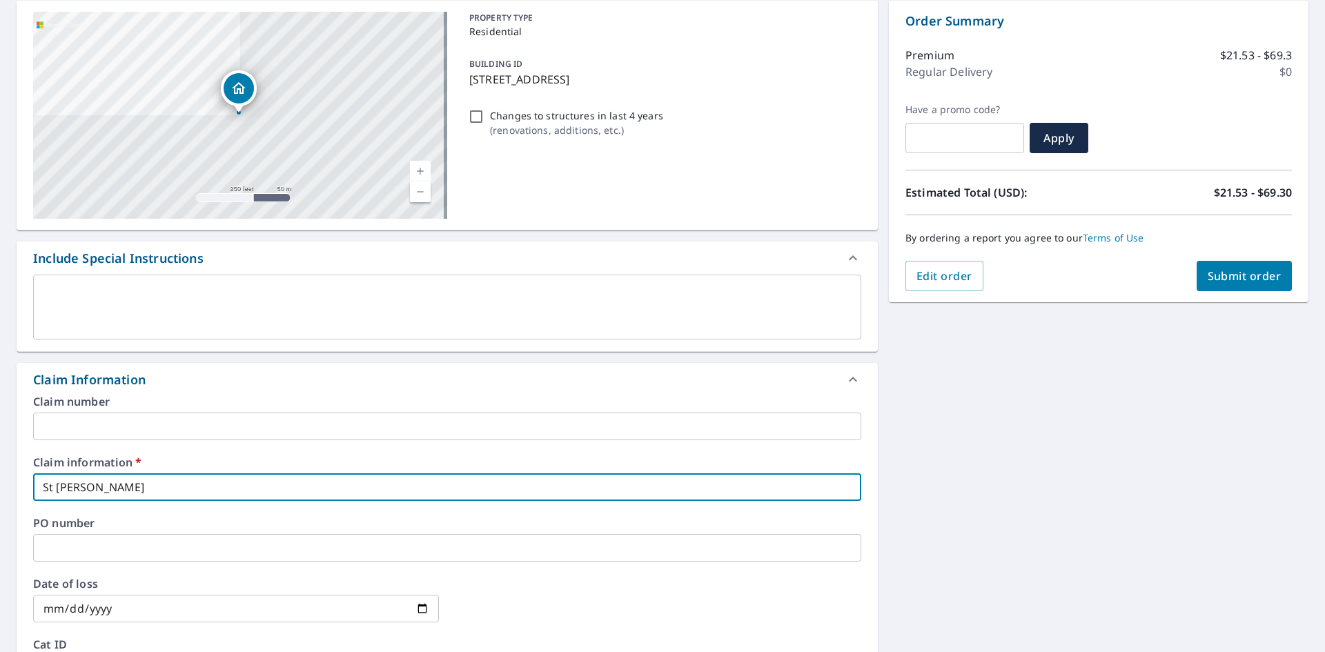
checkbox input "true"
type input "St [PERSON_NAME]"
checkbox input "true"
type input "St [PERSON_NAME] [PERSON_NAME]"
checkbox input "true"
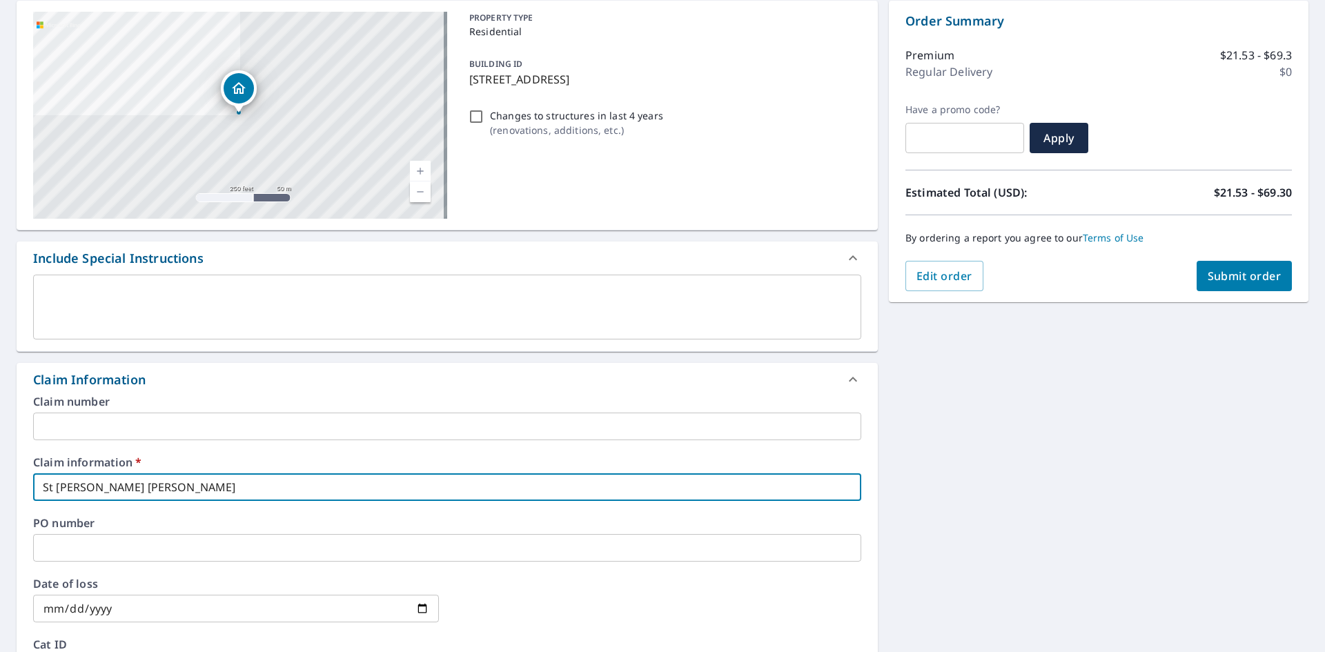
type input "St [PERSON_NAME]"
checkbox input "true"
type input "St [PERSON_NAME]"
checkbox input "true"
type input "St [PERSON_NAME] Budget"
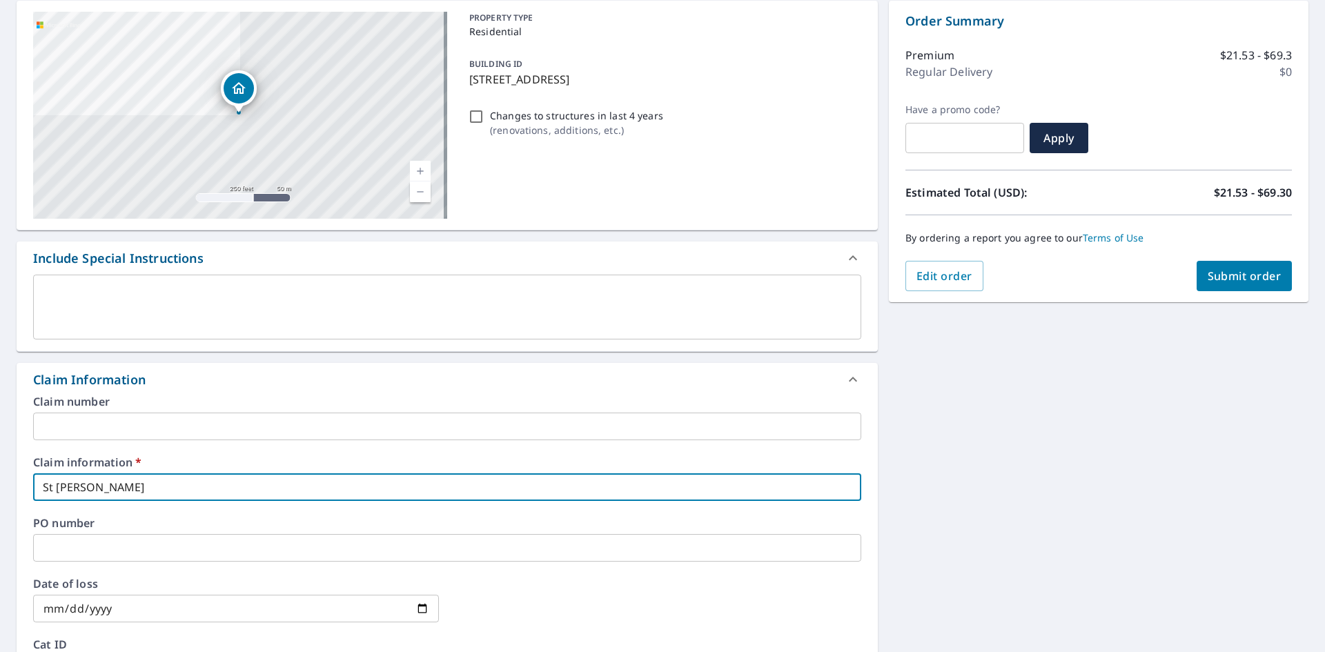
checkbox input "true"
type input "St [PERSON_NAME] Budgeta"
checkbox input "true"
type input "St [PERSON_NAME] Budgetar"
checkbox input "true"
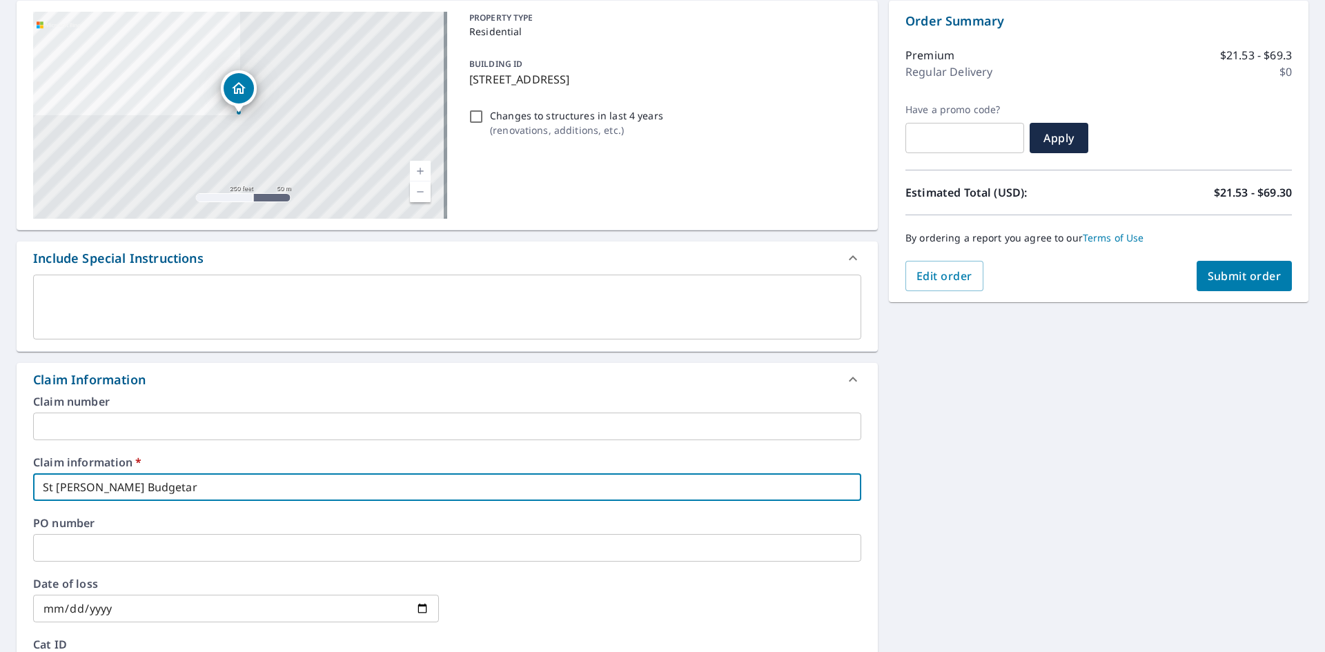
type input "St [PERSON_NAME] Budgetary"
checkbox input "true"
type input "St [PERSON_NAME] Budgetary"
checkbox input "true"
type input "St [PERSON_NAME] Budgetary B"
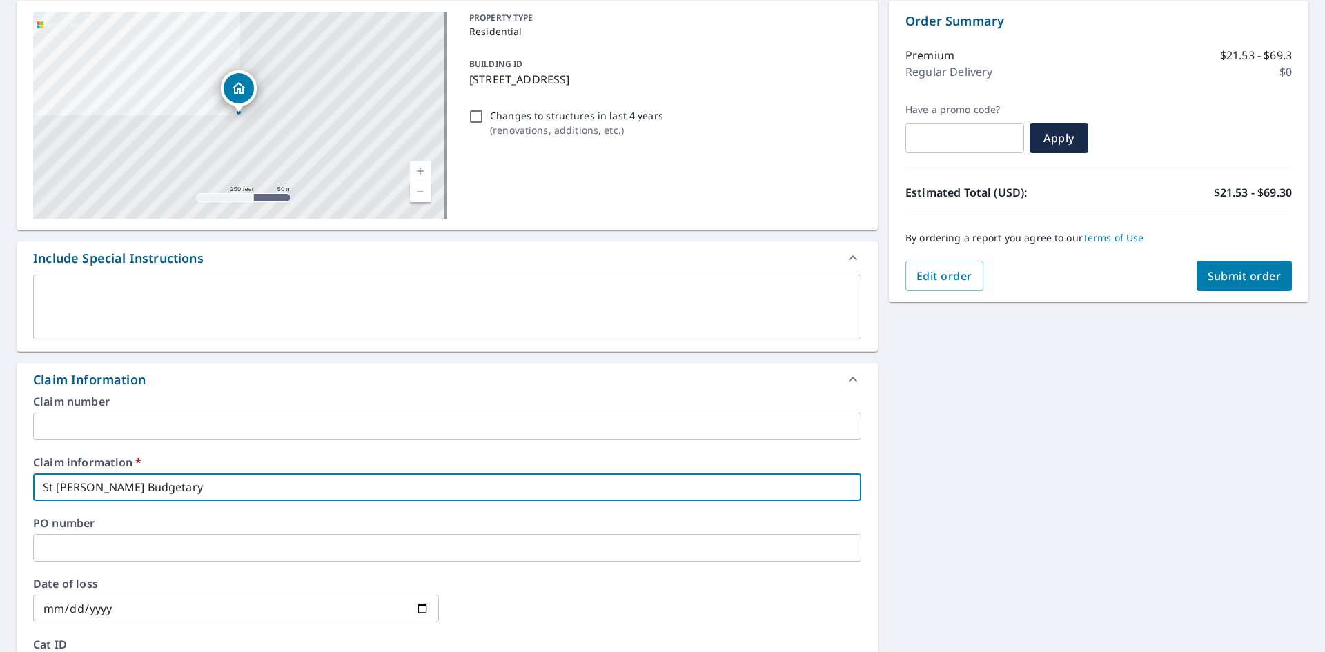
checkbox input "true"
type input "St [PERSON_NAME] Budgetary Bi"
checkbox input "true"
type input "St [PERSON_NAME] Budgetary Bid"
checkbox input "true"
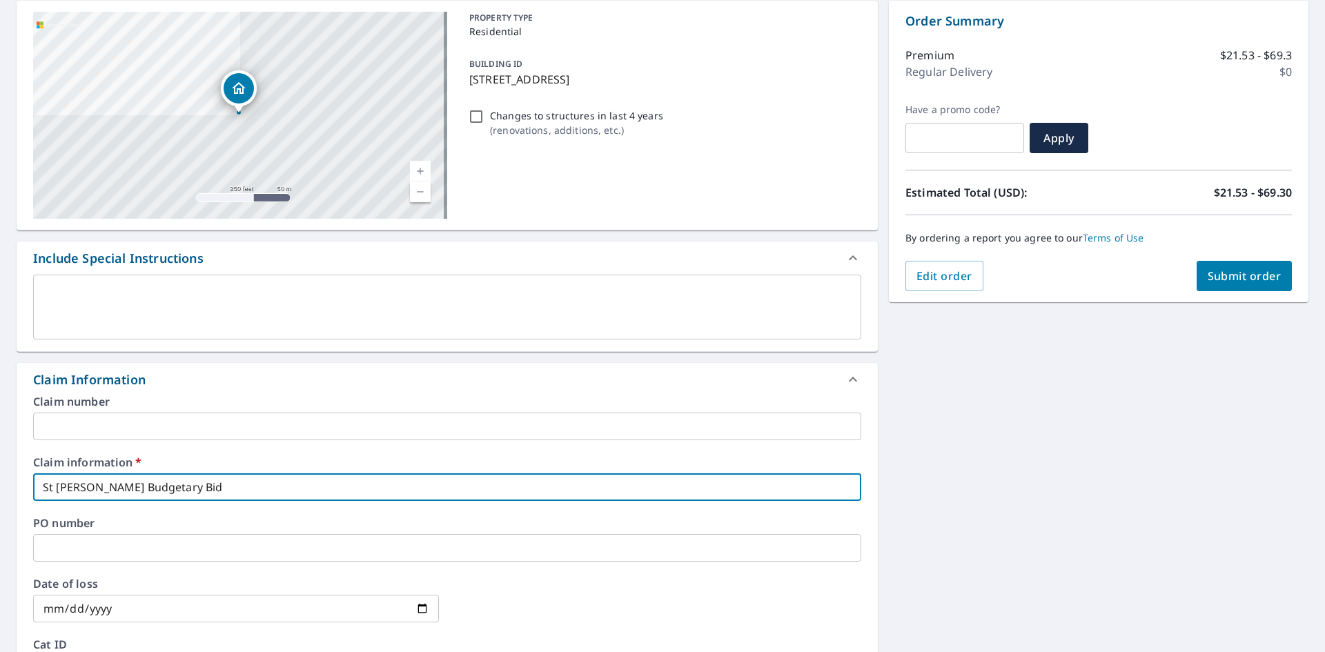
type input "St [PERSON_NAME] Budgetary Bid"
checkbox input "true"
type input "St [PERSON_NAME] Budgetary Bid f"
checkbox input "true"
type input "St [PERSON_NAME] Budgetary Bid fo"
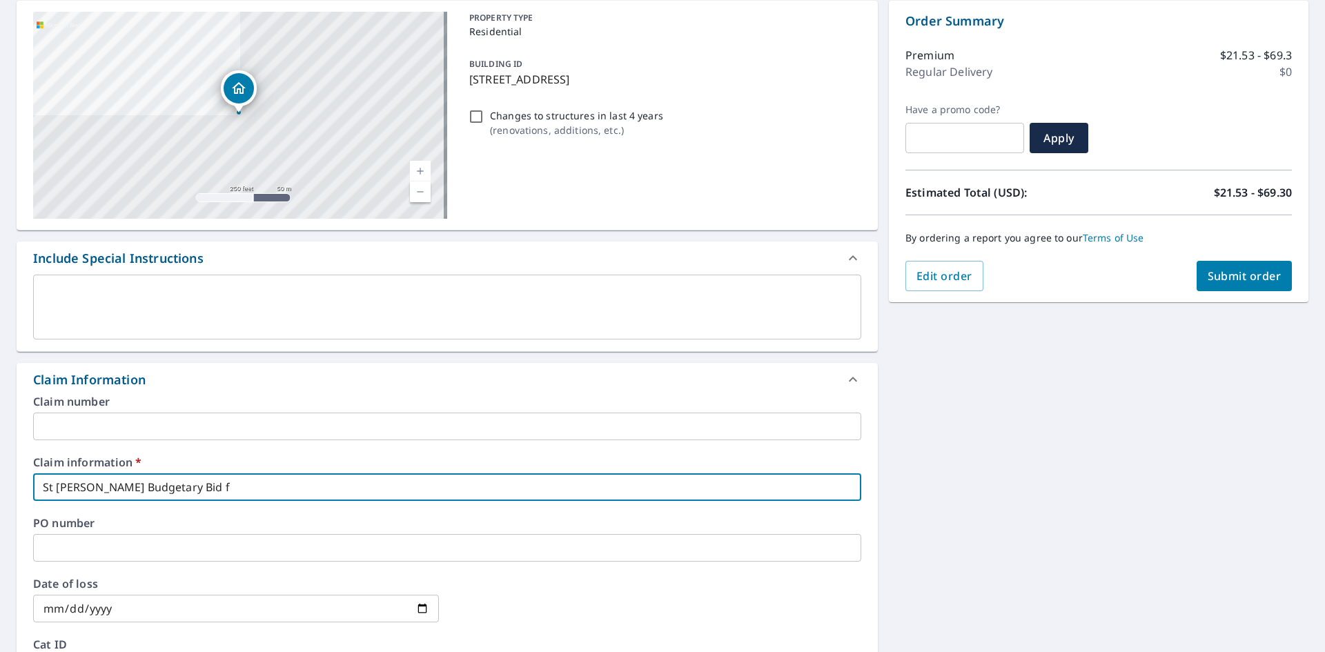
checkbox input "true"
type input "St [PERSON_NAME] Budgetary Bid for"
checkbox input "true"
type input "St [PERSON_NAME] Budgetary Bid for"
checkbox input "true"
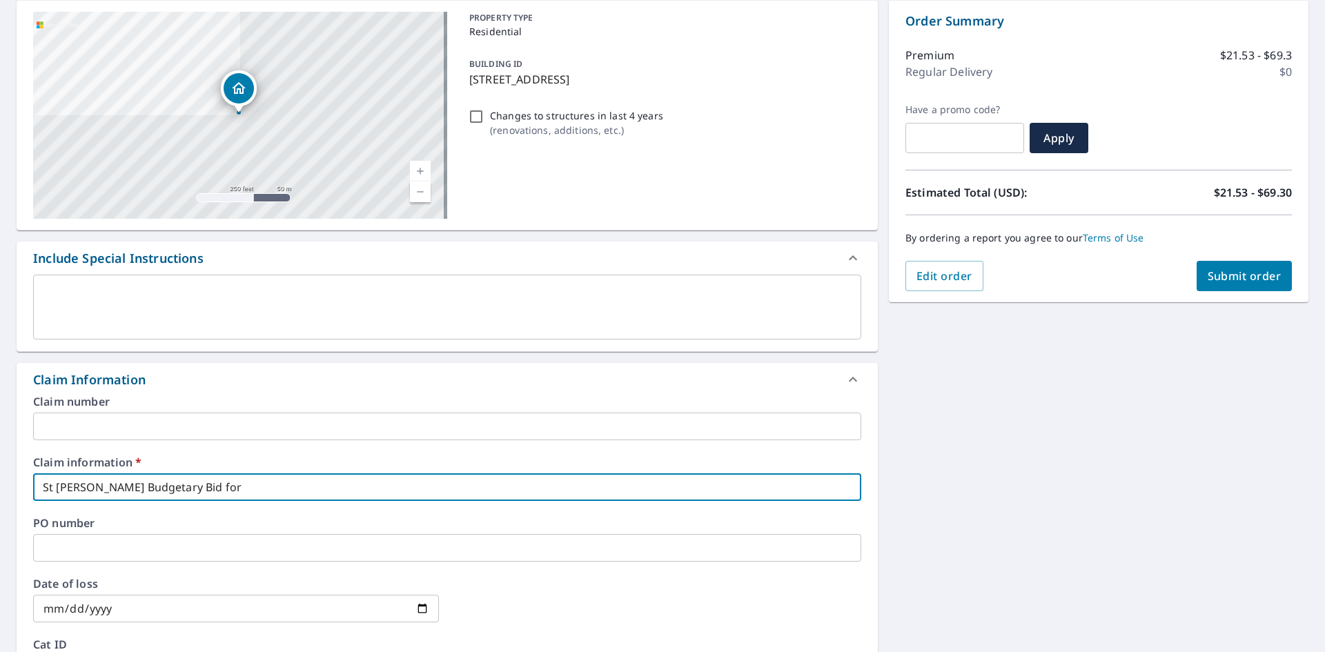
type input "St [PERSON_NAME] Budgetary Bid for"
checkbox input "true"
type input "St [PERSON_NAME] Budgetary Bid fo"
checkbox input "true"
type input "St [PERSON_NAME] Budgetary Bid f"
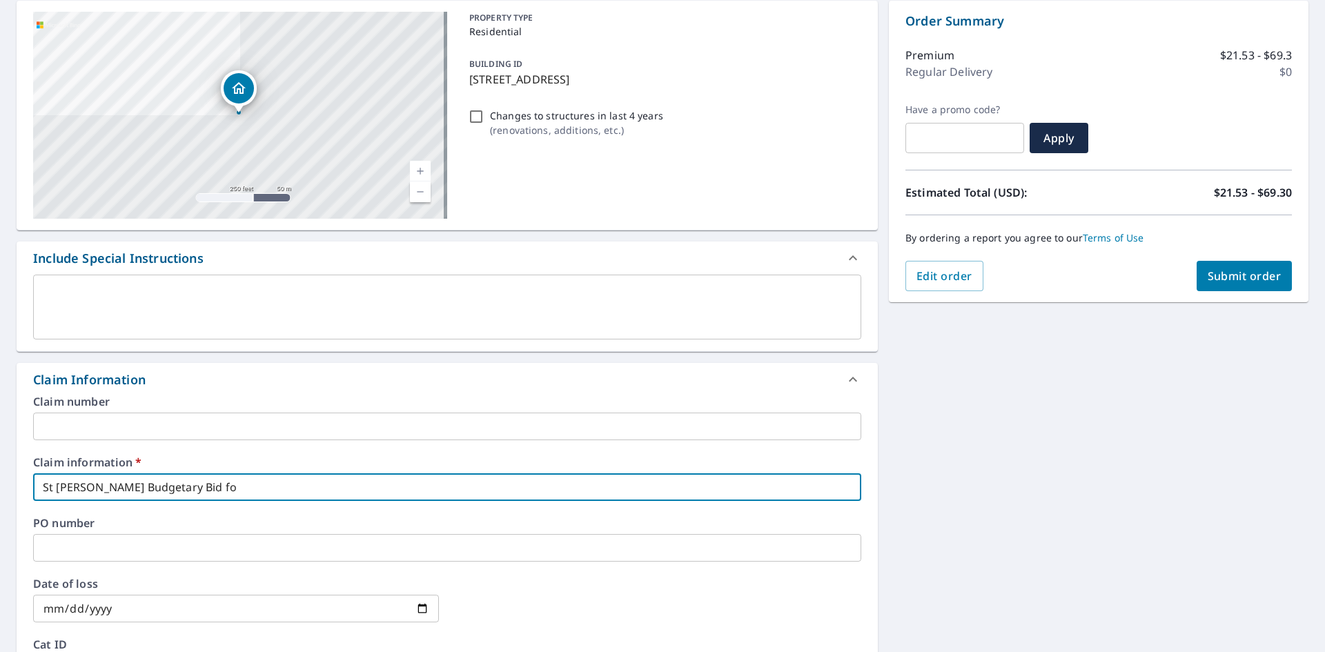
checkbox input "true"
type input "St [PERSON_NAME] Budgetary Bid"
checkbox input "true"
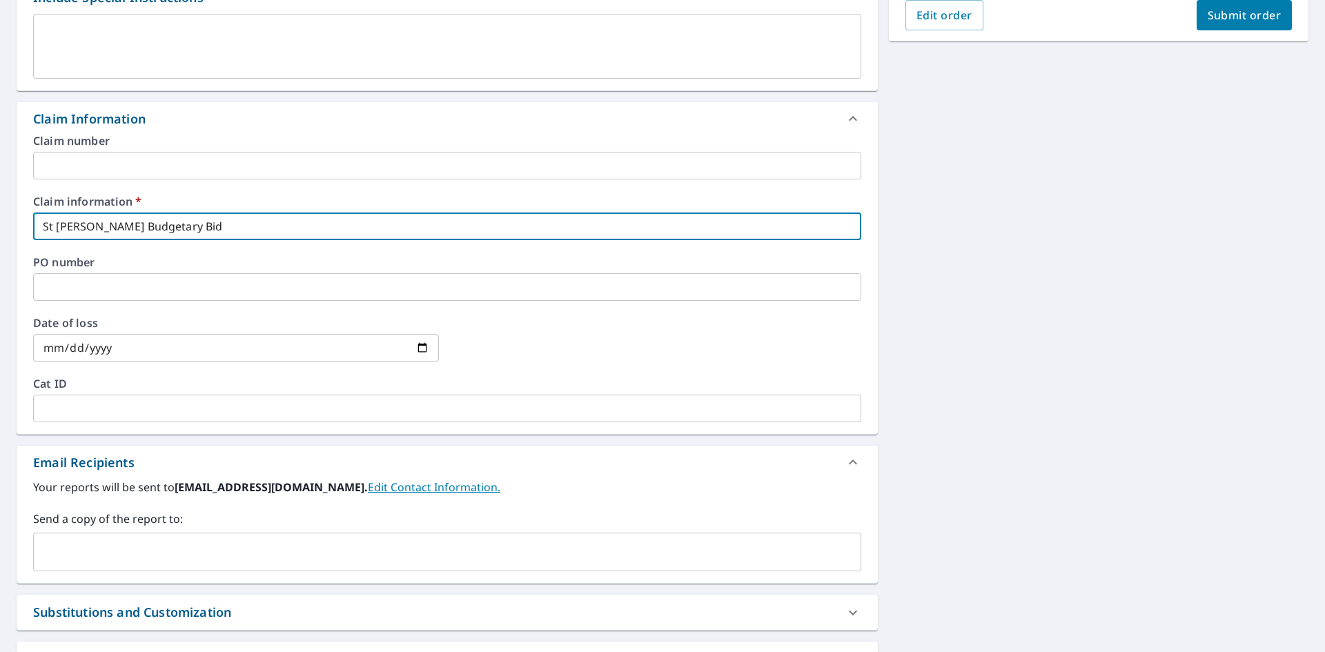
scroll to position [109, 0]
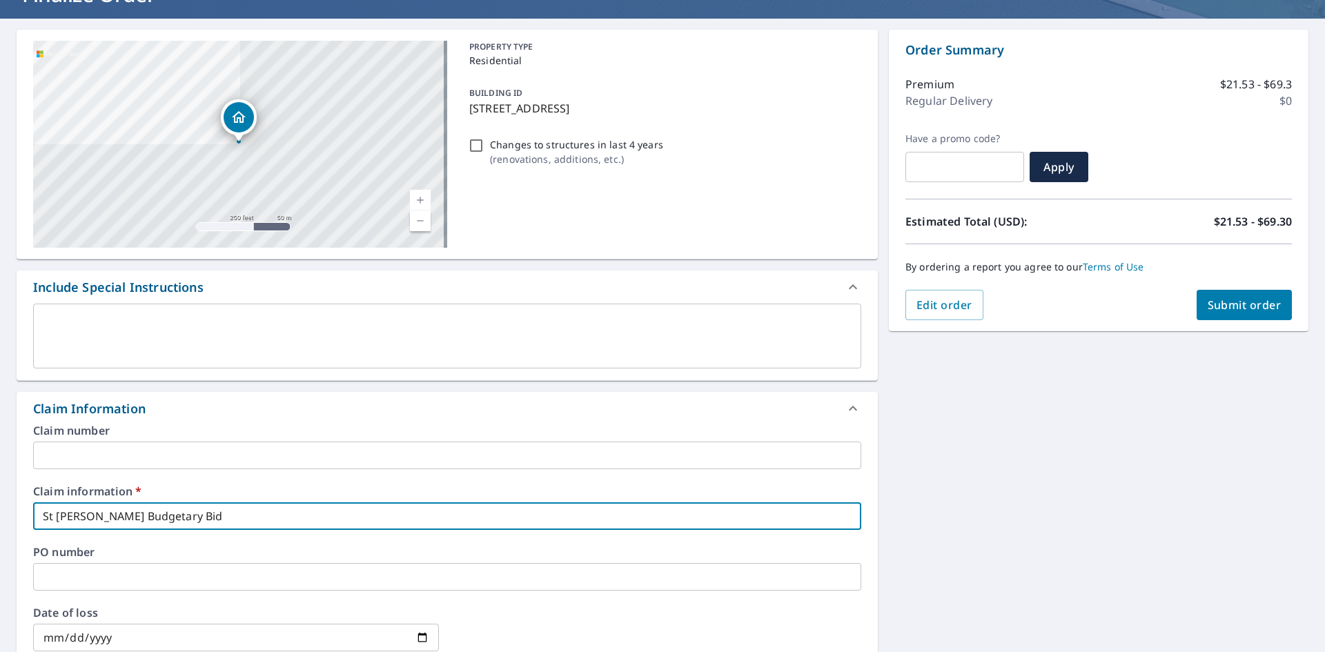
type input "St [PERSON_NAME] Budgetary Bid"
click at [1255, 302] on span "Submit order" at bounding box center [1244, 304] width 74 height 15
checkbox input "true"
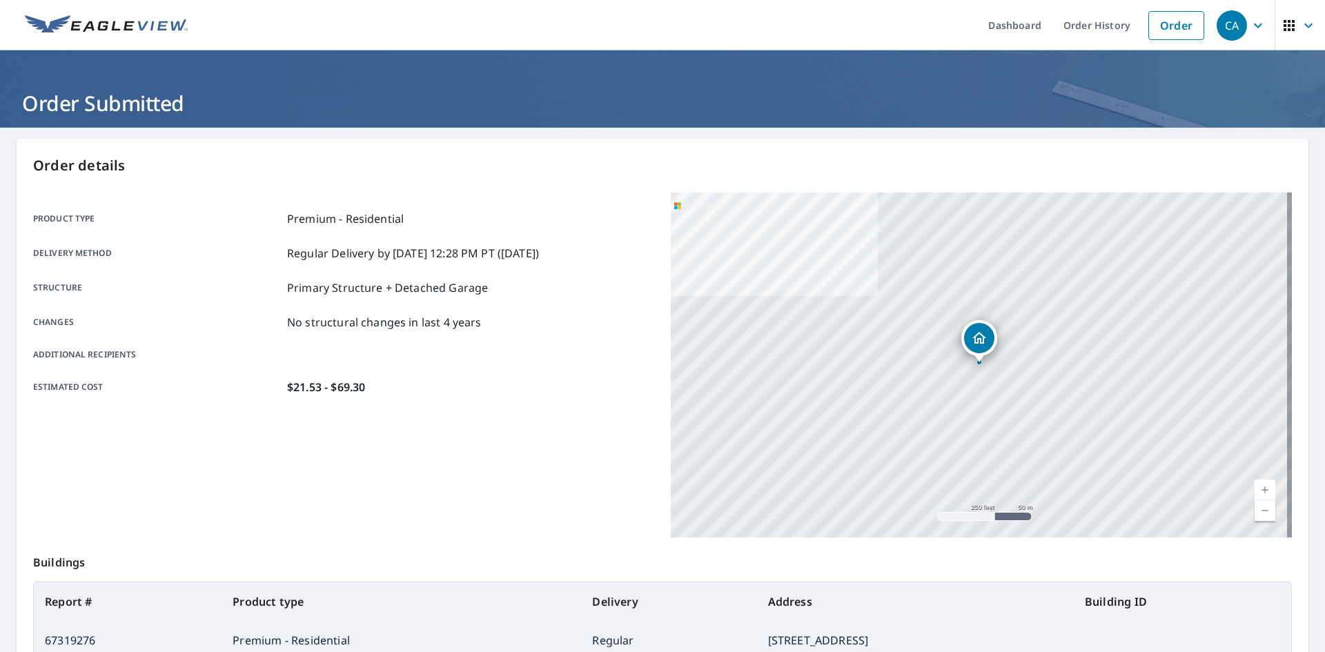
click at [384, 177] on div "Order details Product type Premium - Residential Delivery method Regular Delive…" at bounding box center [663, 452] width 1292 height 627
